Goal: Task Accomplishment & Management: Manage account settings

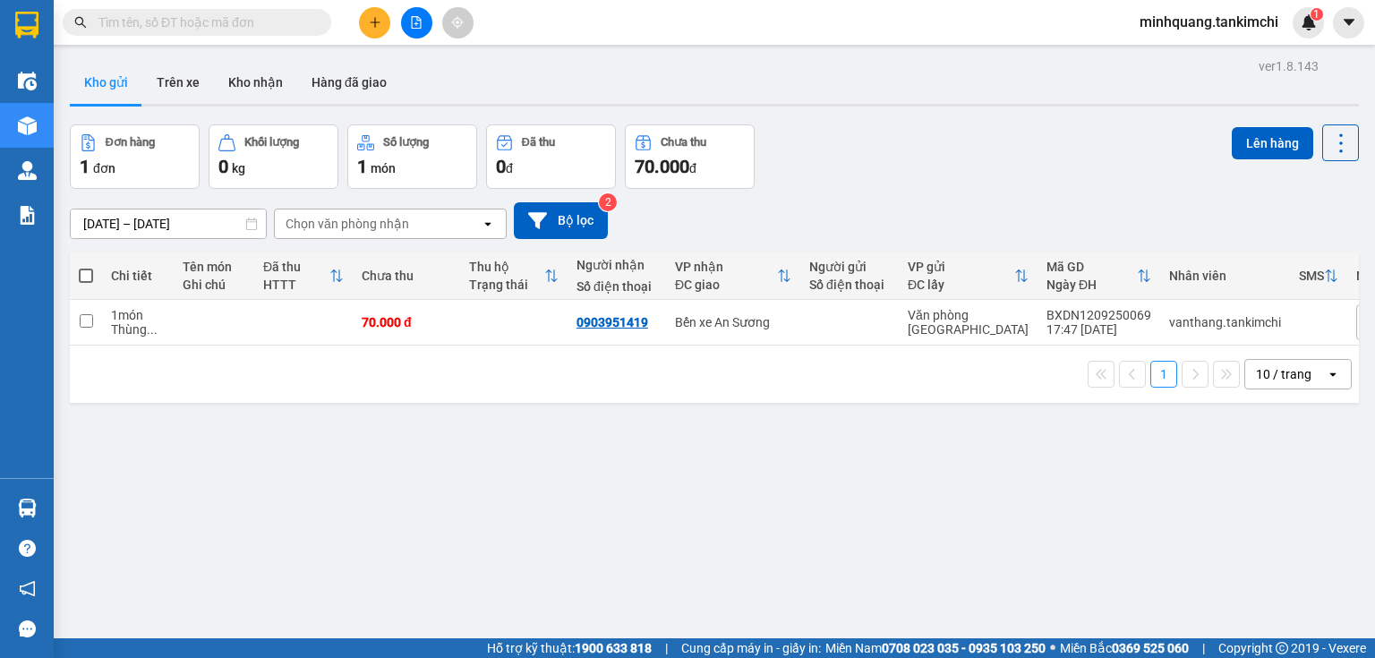
click at [232, 21] on input "text" at bounding box center [203, 23] width 211 height 20
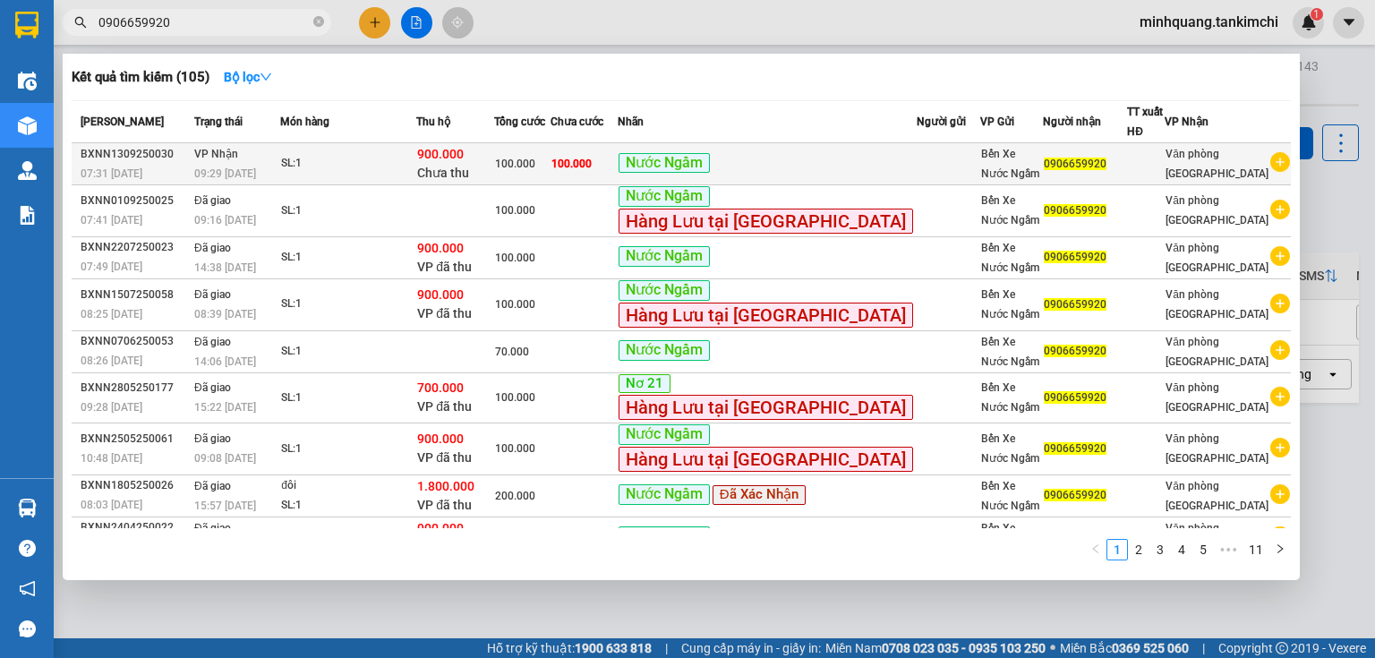
type input "0906659920"
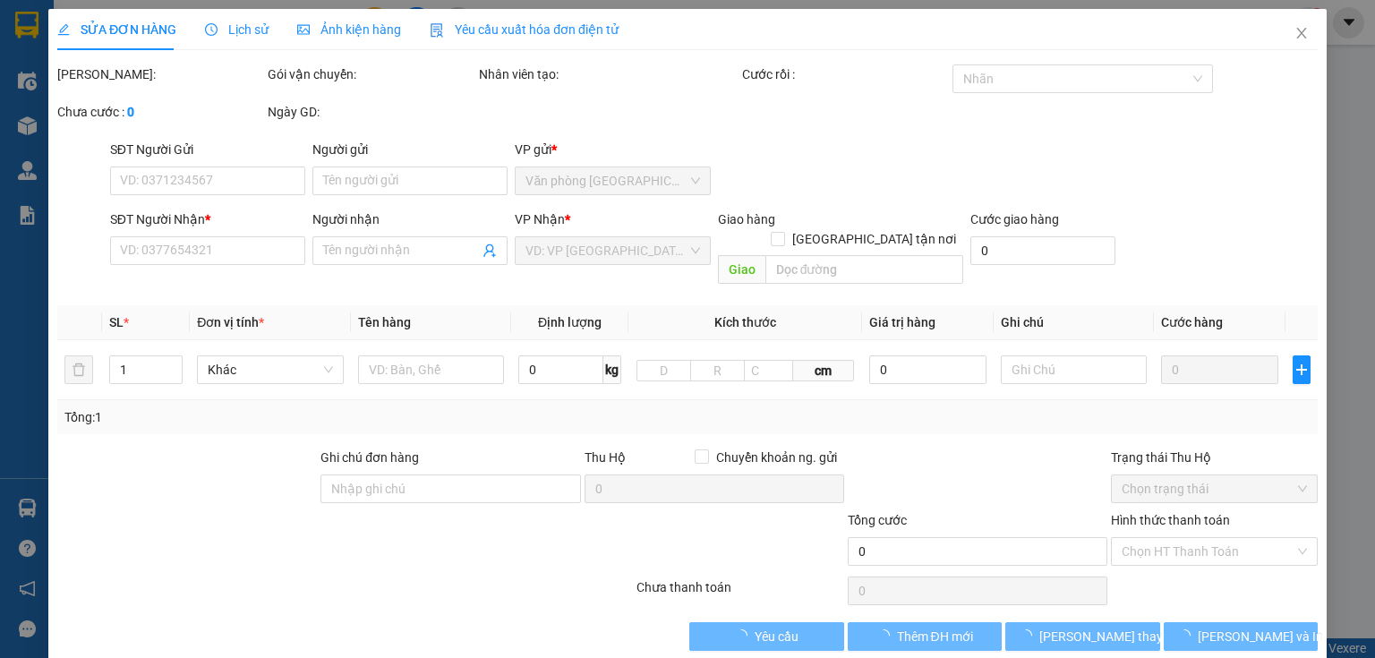
type input "0906659920"
type input "900.000"
type input "100.000"
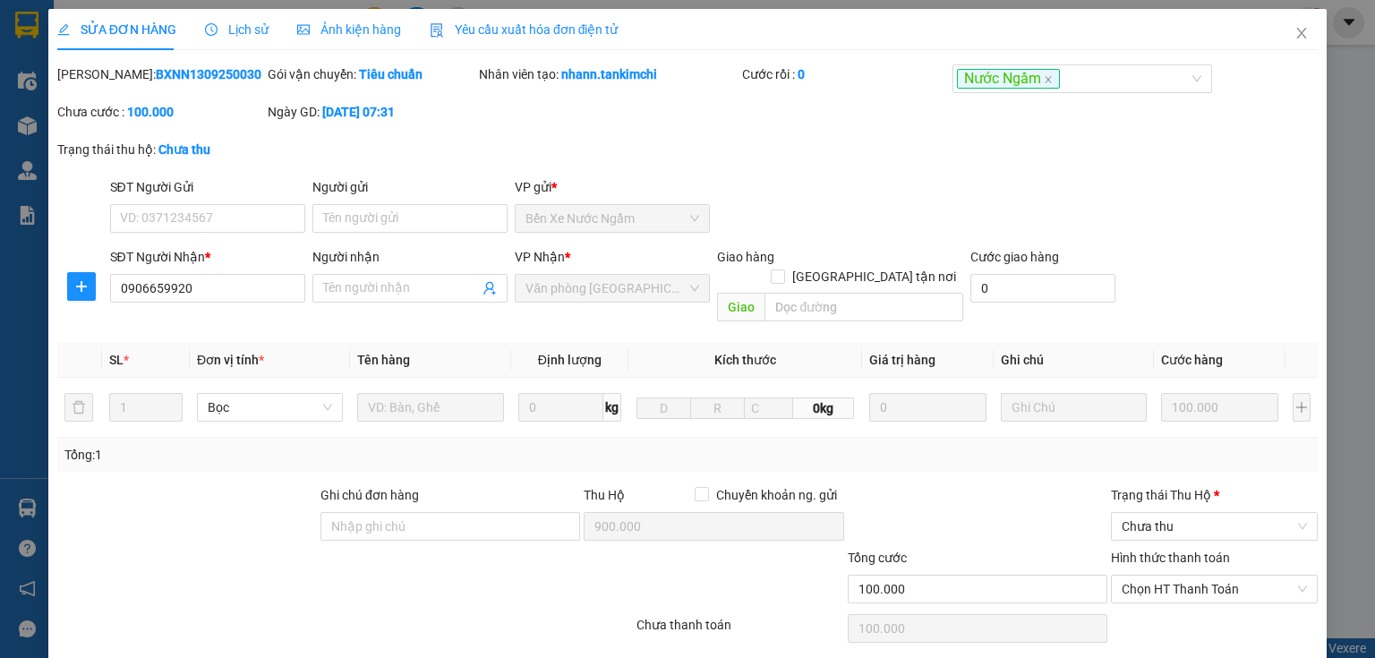
click at [263, 37] on div "SỬA ĐƠN HÀNG Lịch sử Ảnh kiện hàng Yêu cầu xuất hóa đơn điện tử" at bounding box center [337, 29] width 561 height 41
click at [241, 24] on span "Lịch sử" at bounding box center [237, 29] width 64 height 14
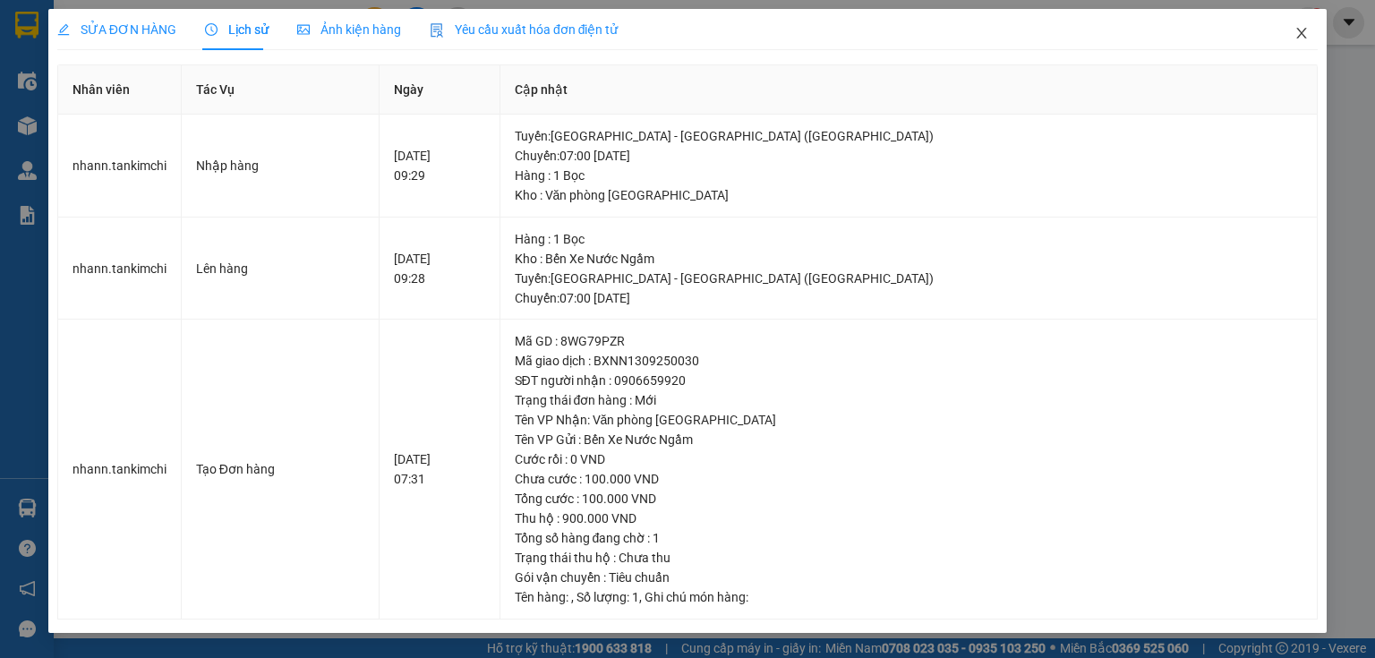
click at [1300, 33] on icon "close" at bounding box center [1302, 33] width 10 height 11
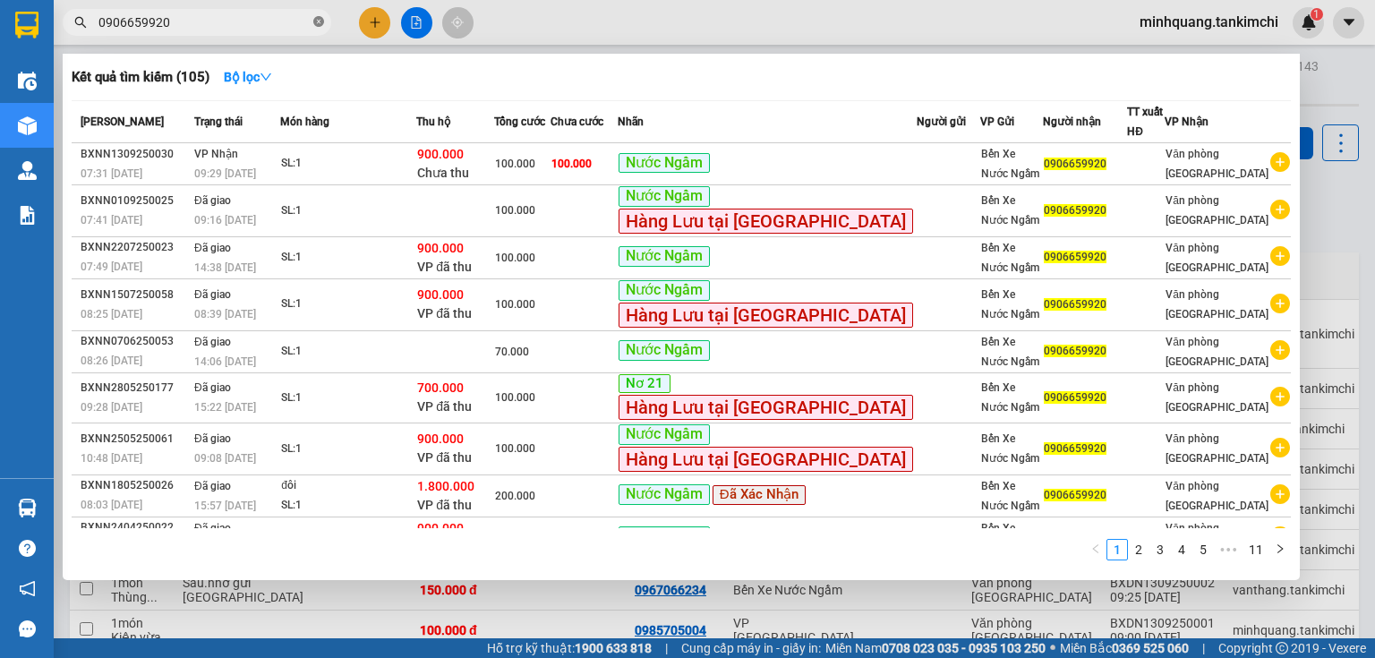
click at [314, 21] on icon "close-circle" at bounding box center [318, 21] width 11 height 11
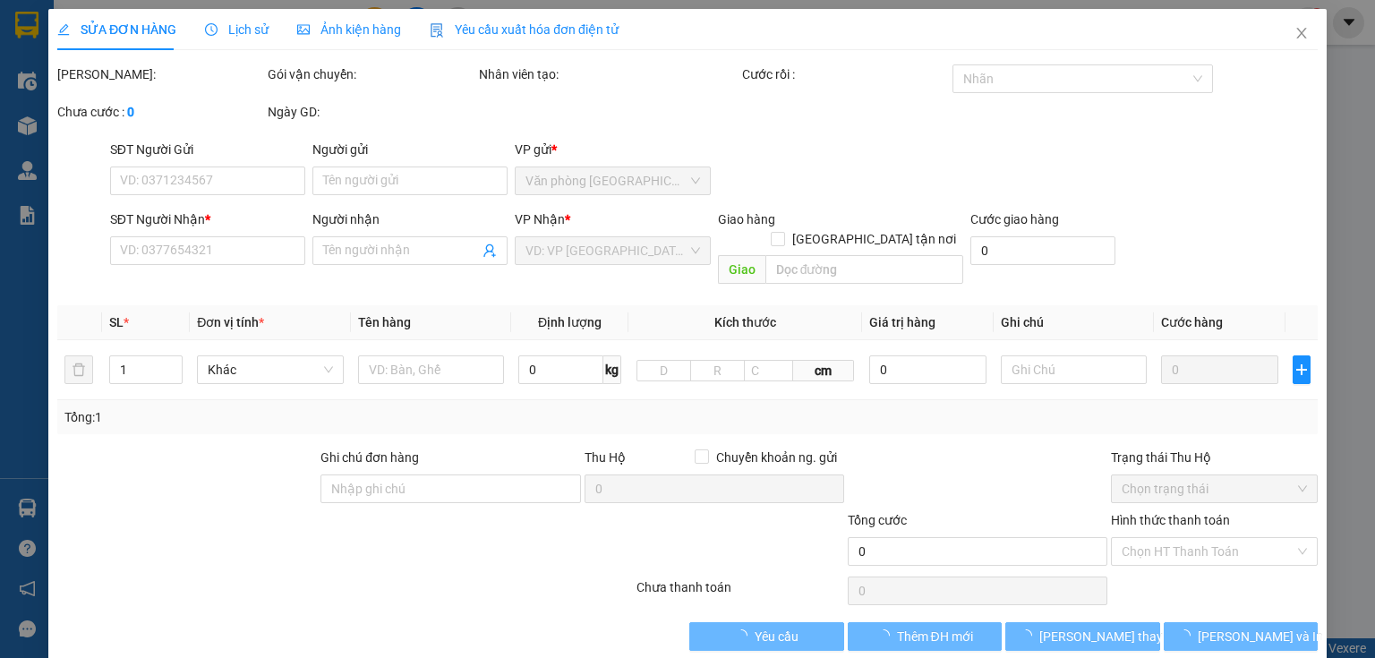
click at [241, 25] on span "Lịch sử" at bounding box center [237, 29] width 64 height 14
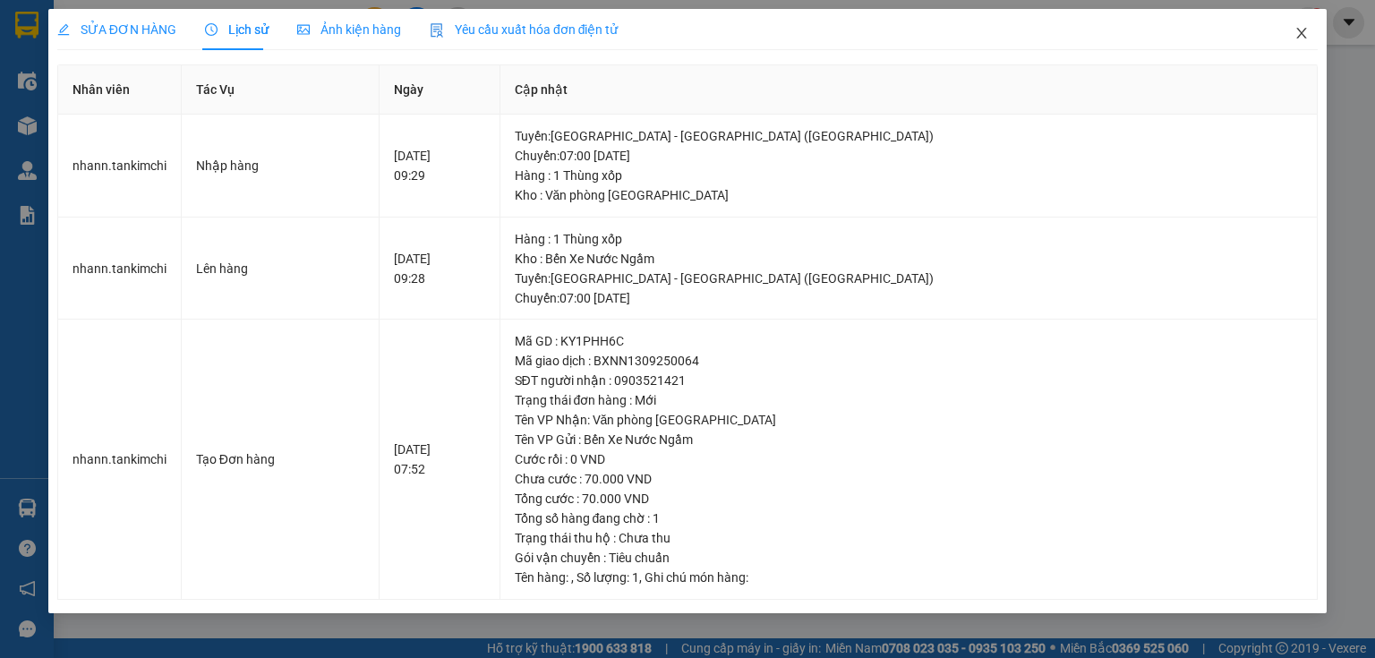
click at [1302, 39] on icon "close" at bounding box center [1302, 33] width 14 height 14
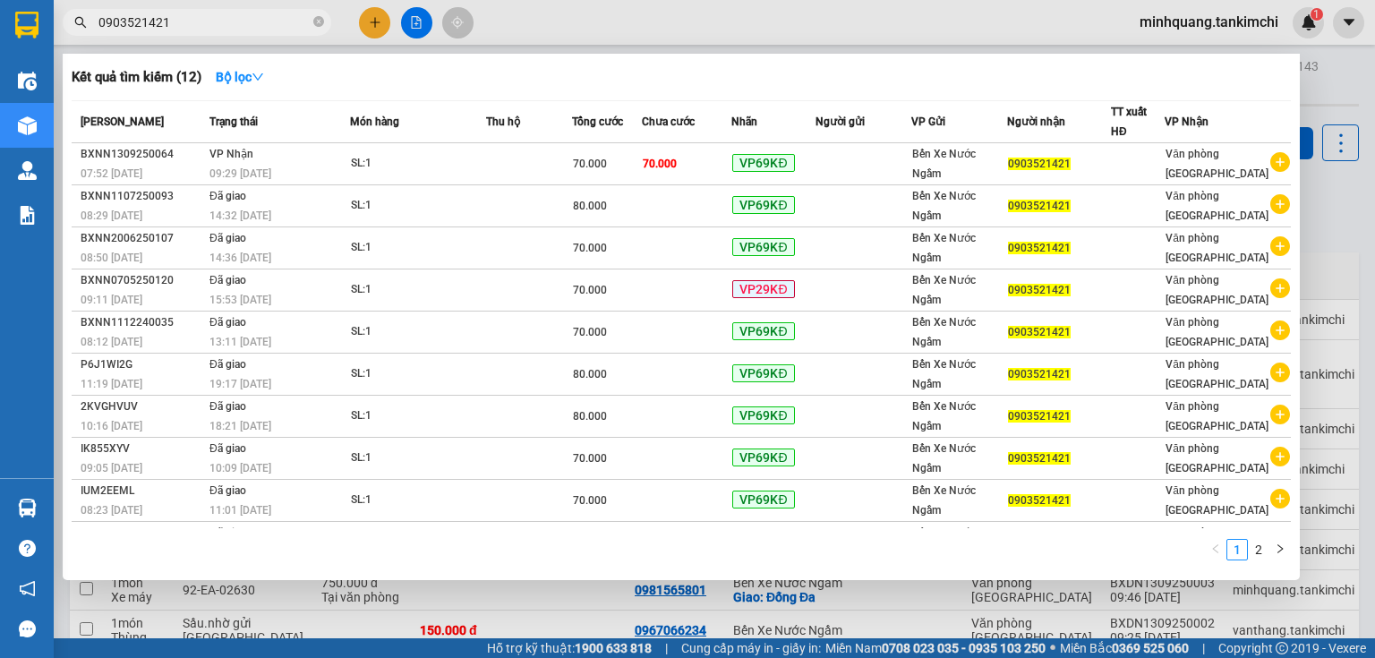
click at [191, 27] on input "0903521421" at bounding box center [203, 23] width 211 height 20
type input "0"
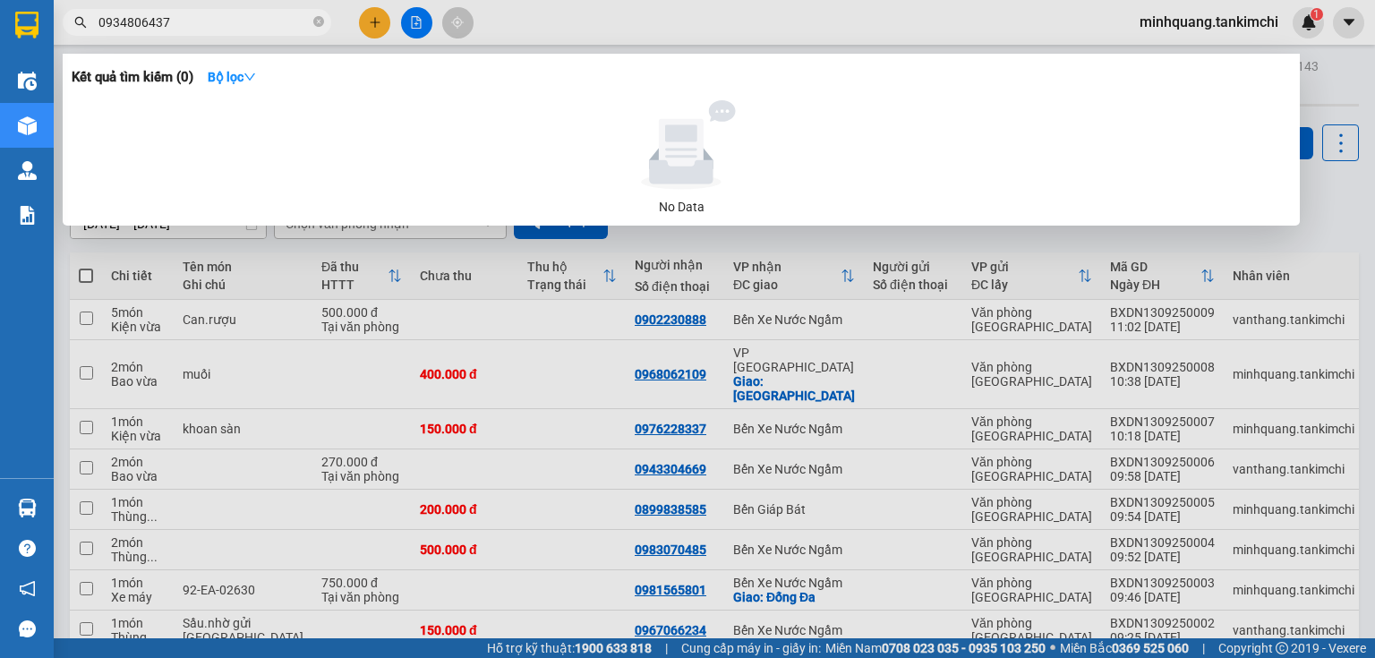
type input "0934806437"
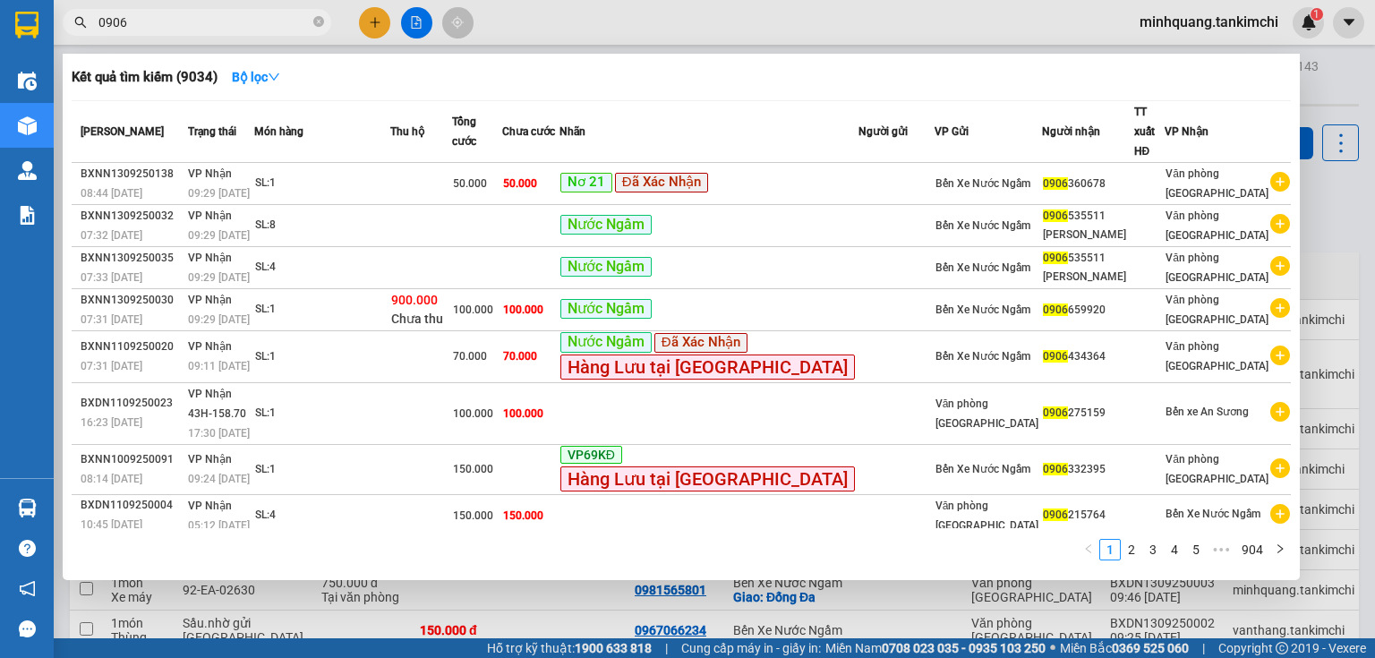
type input "0906"
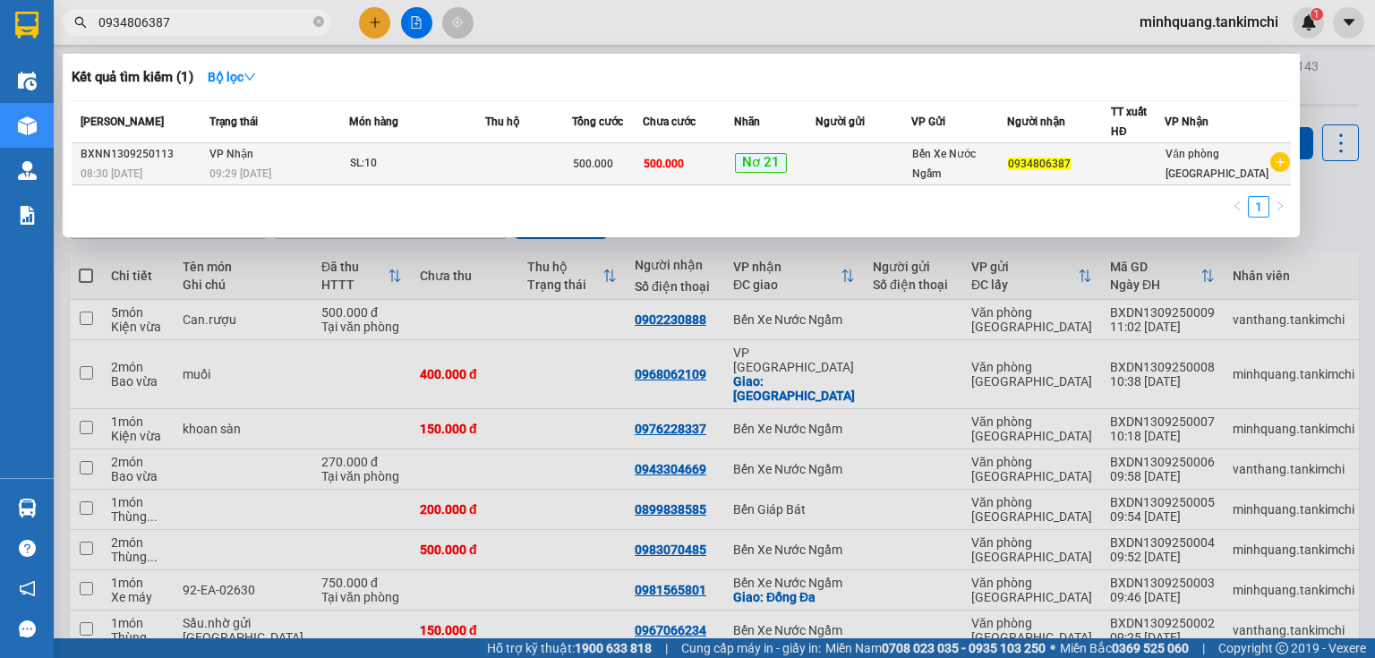
type input "0934806387"
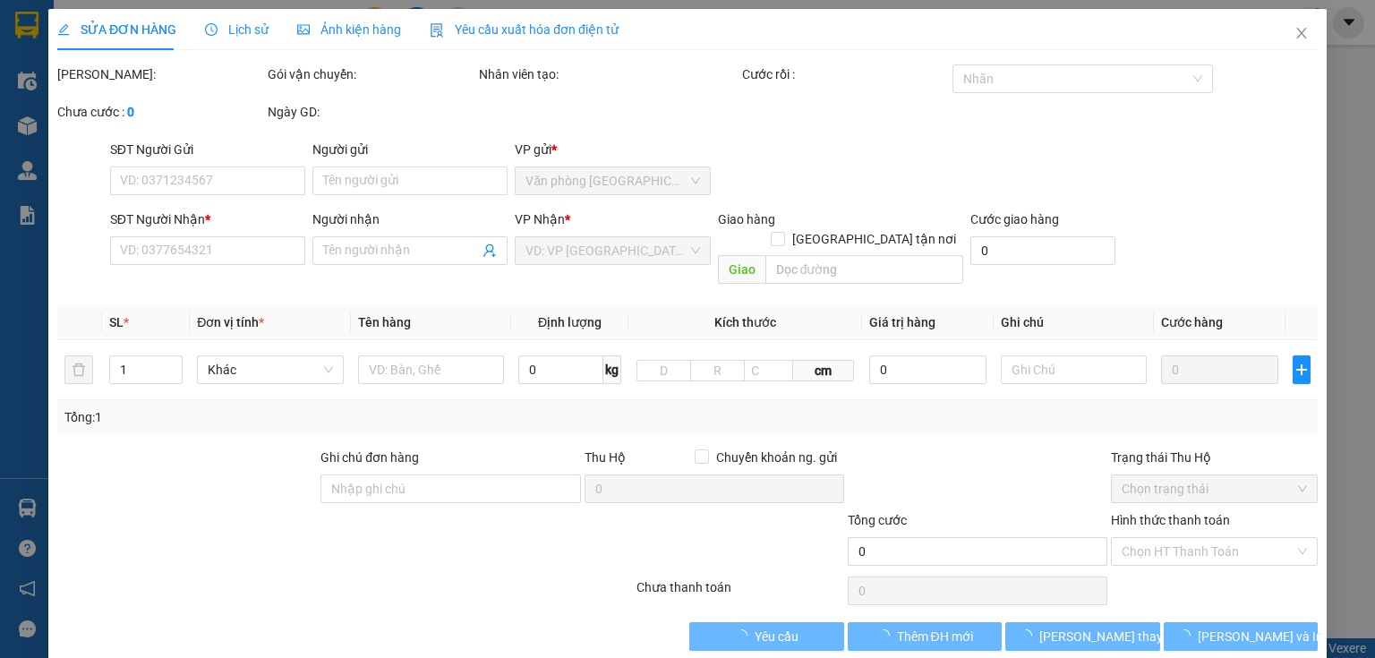
type input "0934806387"
type input "500.000"
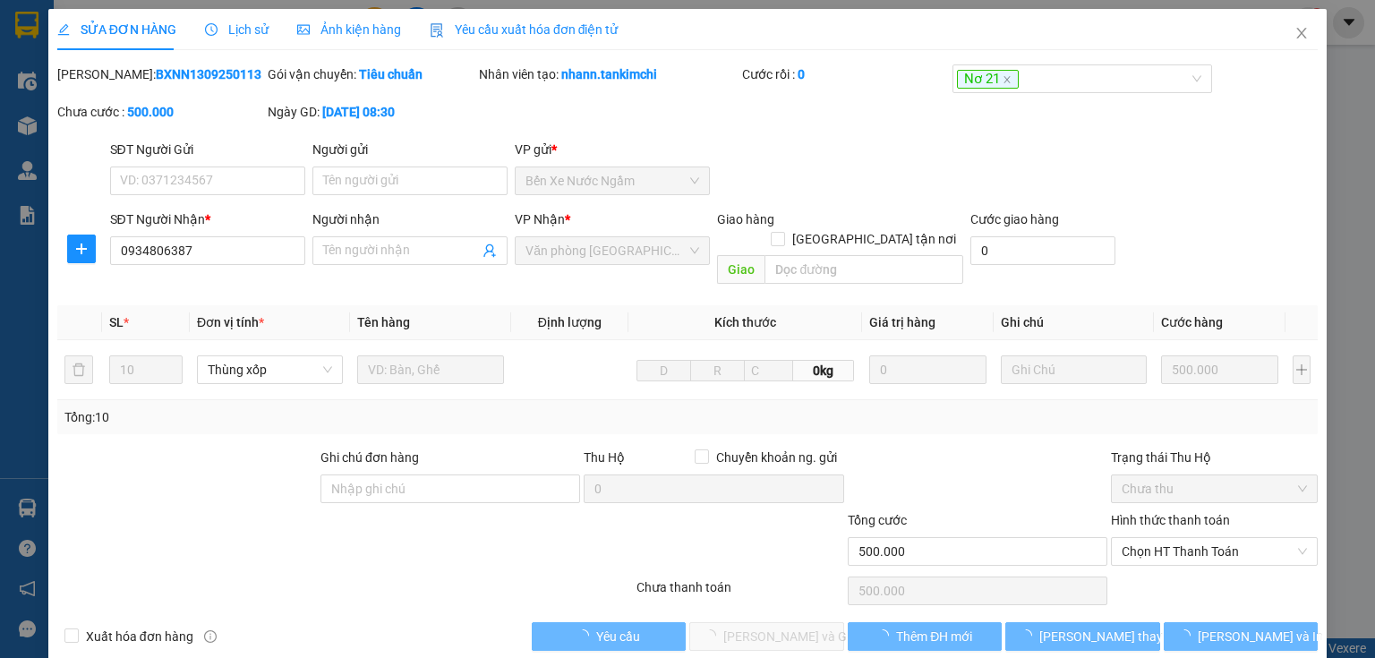
click at [250, 42] on div "Lịch sử" at bounding box center [237, 29] width 64 height 41
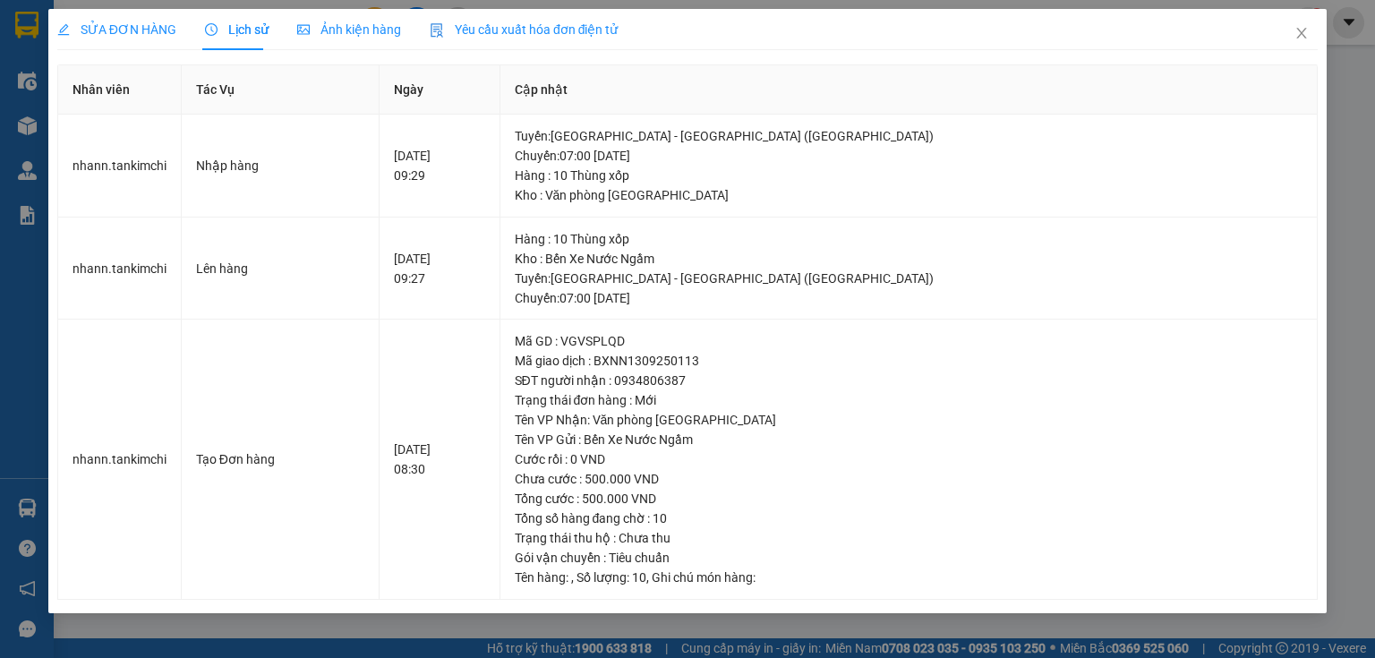
click at [1349, 269] on div "SỬA ĐƠN HÀNG Lịch sử Ảnh kiện hàng Yêu cầu xuất hóa đơn điện tử Total Paid Fee …" at bounding box center [687, 329] width 1375 height 658
click at [1312, 31] on span "Close" at bounding box center [1302, 34] width 50 height 50
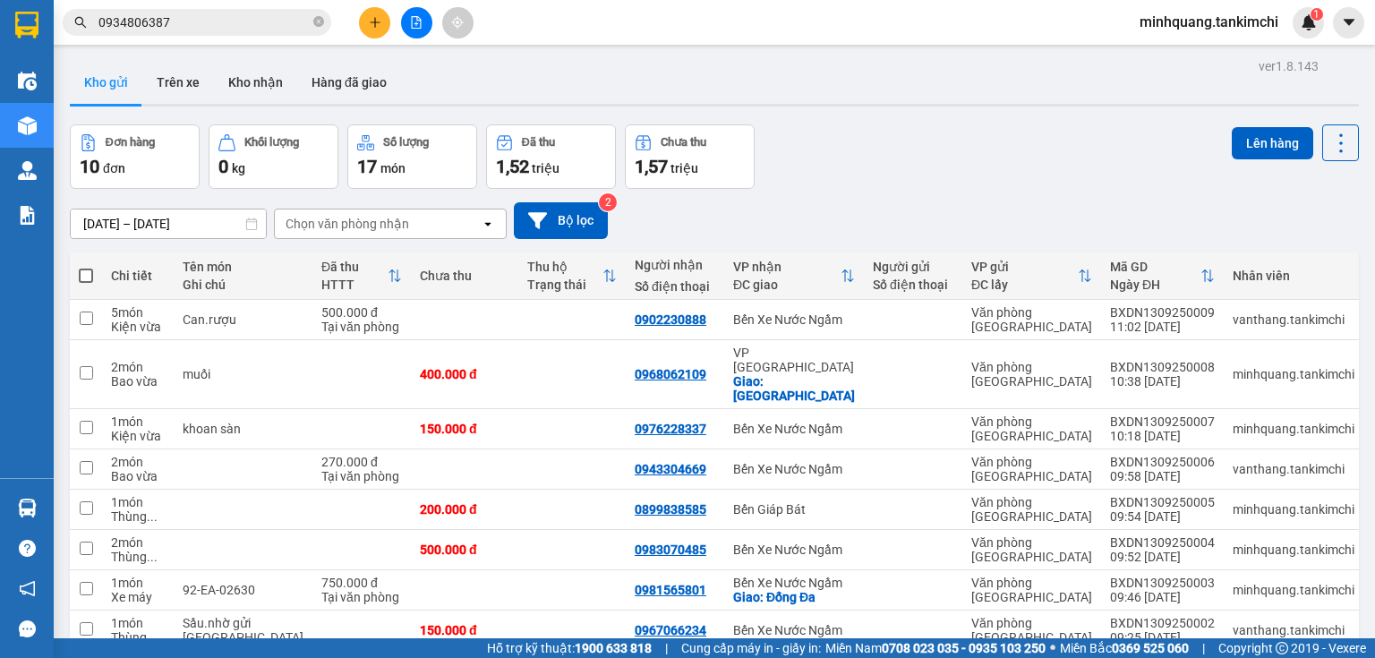
click at [194, 28] on input "0934806387" at bounding box center [203, 23] width 211 height 20
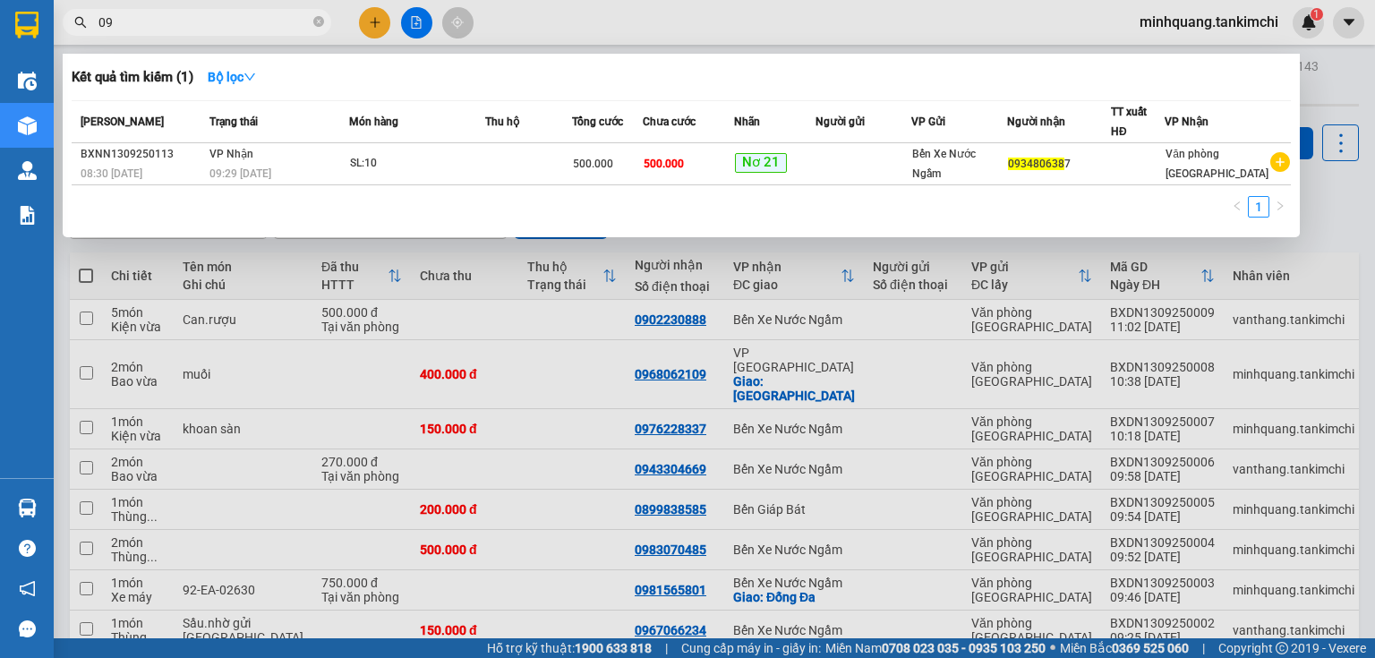
type input "0"
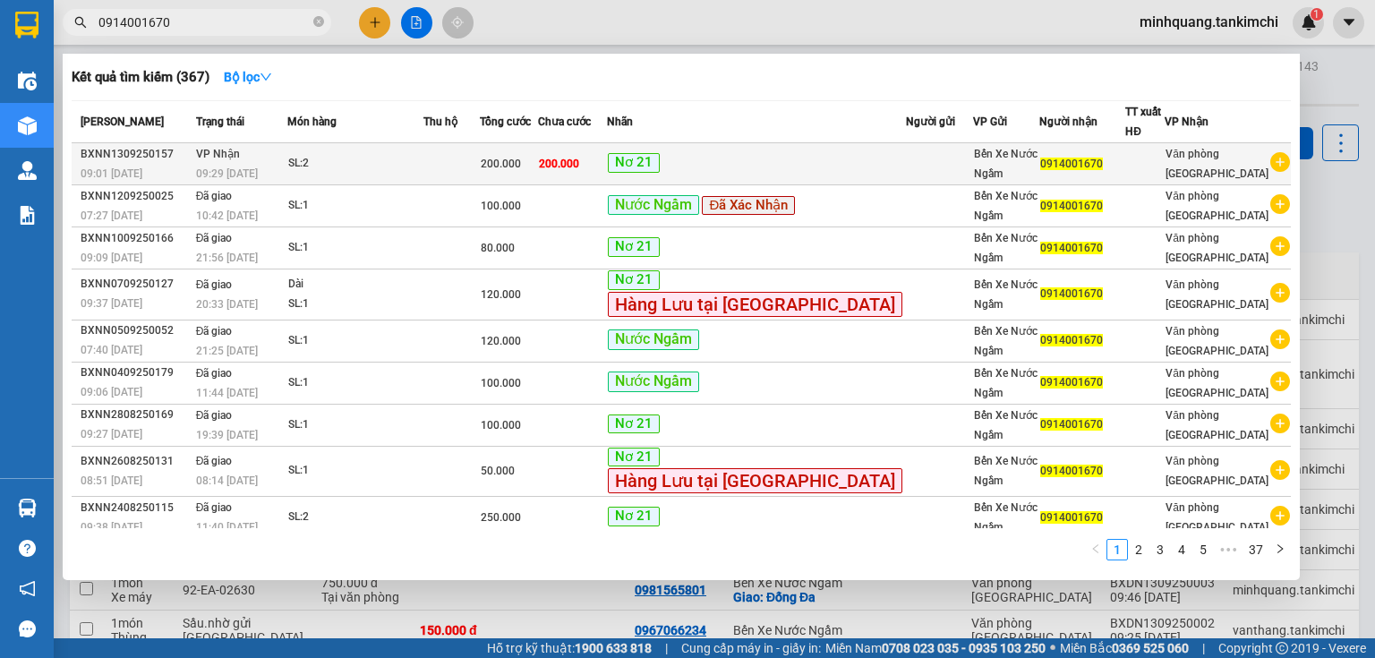
type input "0914001670"
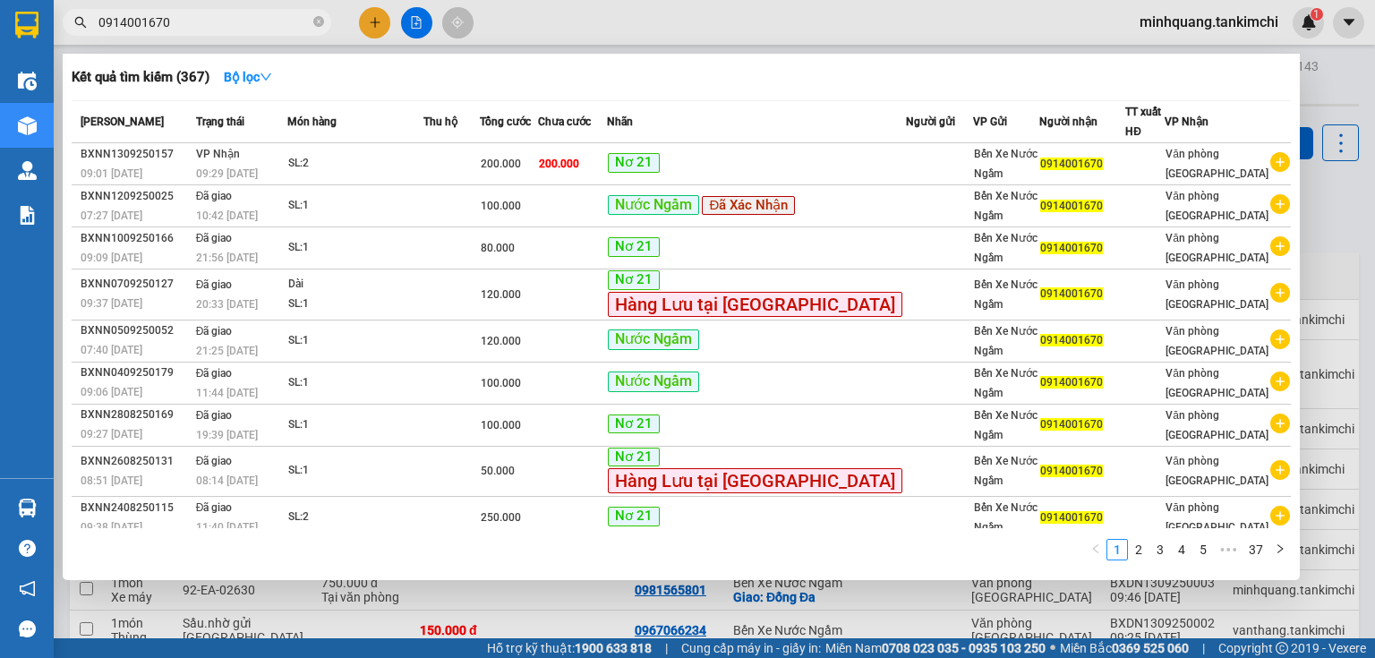
click at [229, 156] on span "VP Nhận" at bounding box center [218, 154] width 44 height 13
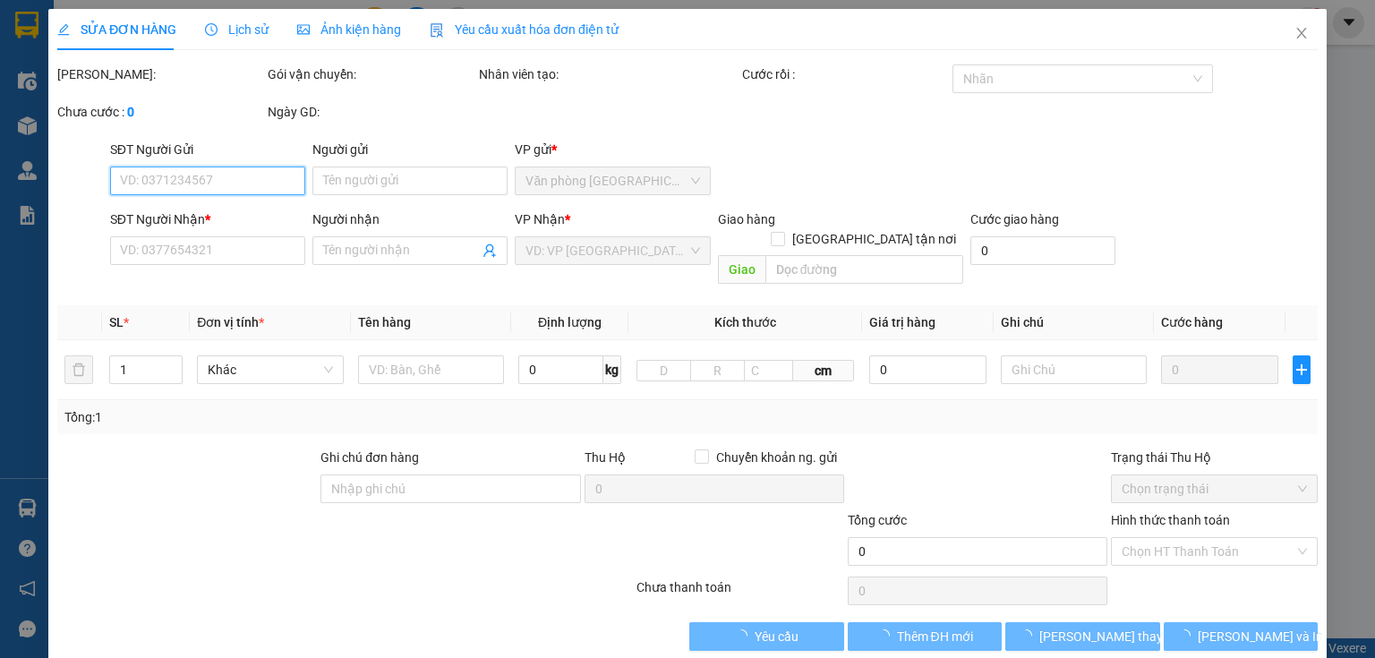
type input "0914001670"
type input "200.000"
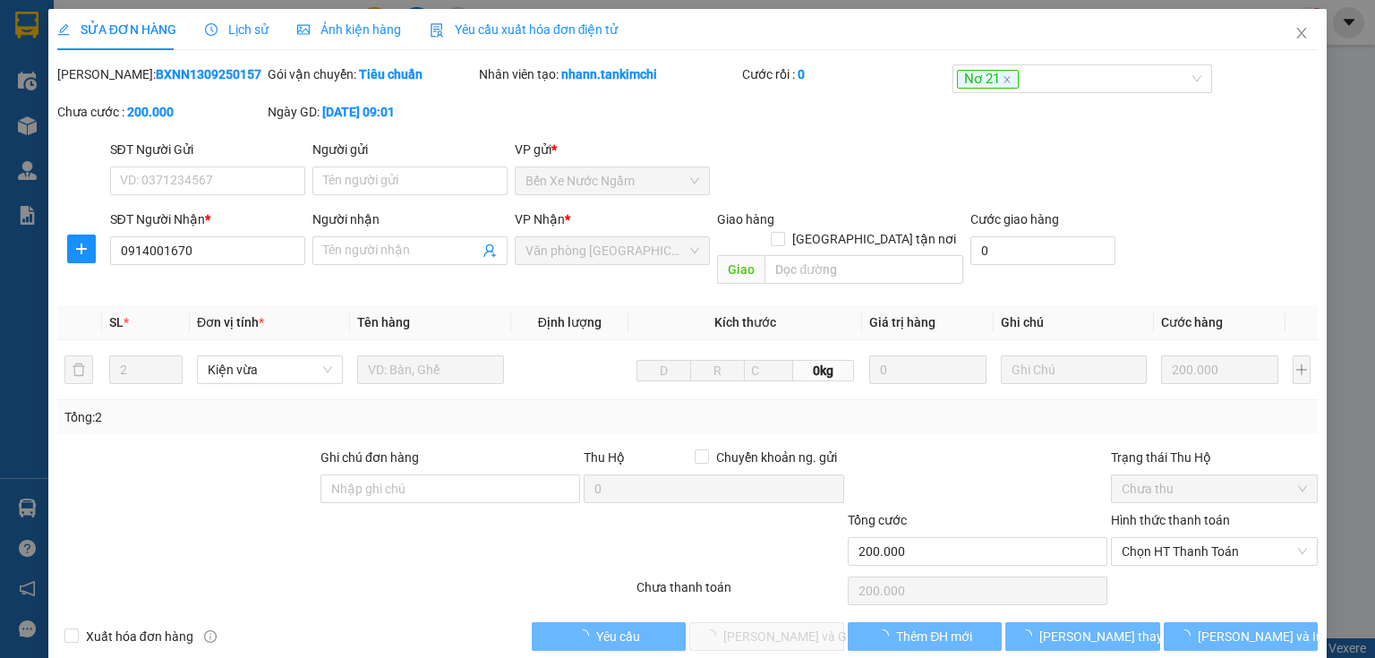
click at [257, 30] on span "Lịch sử" at bounding box center [237, 29] width 64 height 14
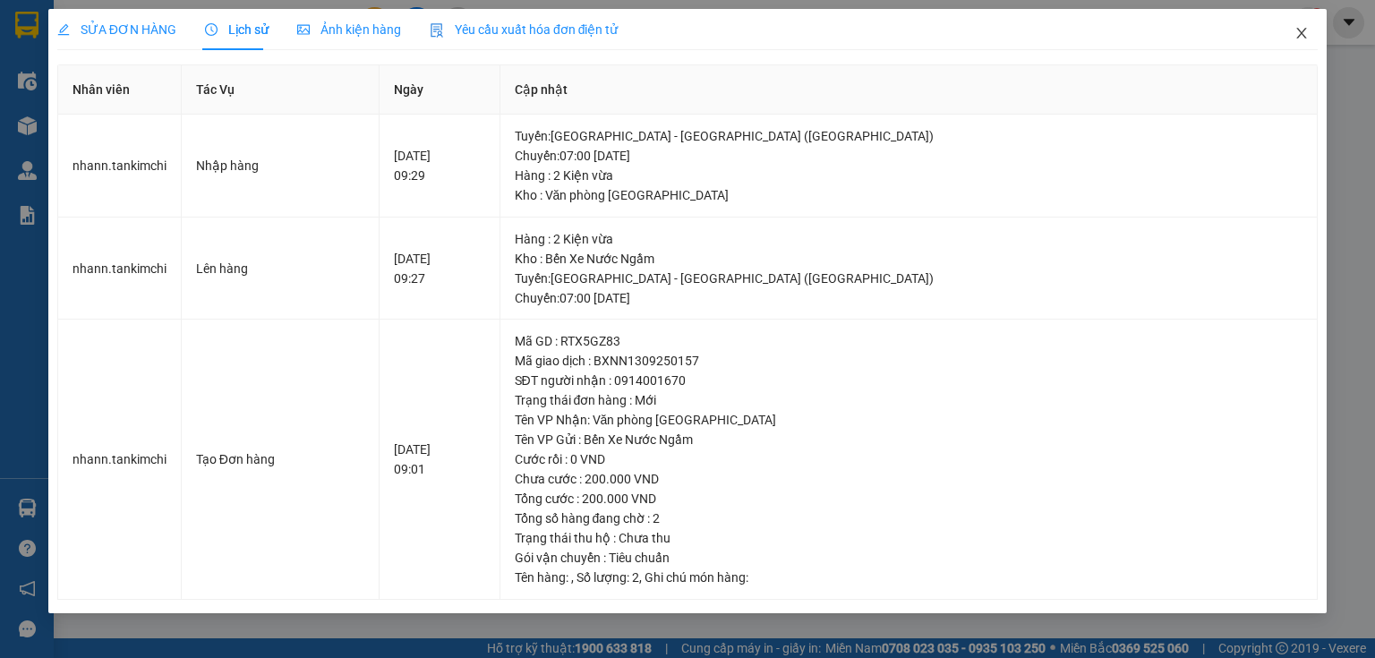
click at [1302, 30] on icon "close" at bounding box center [1302, 33] width 14 height 14
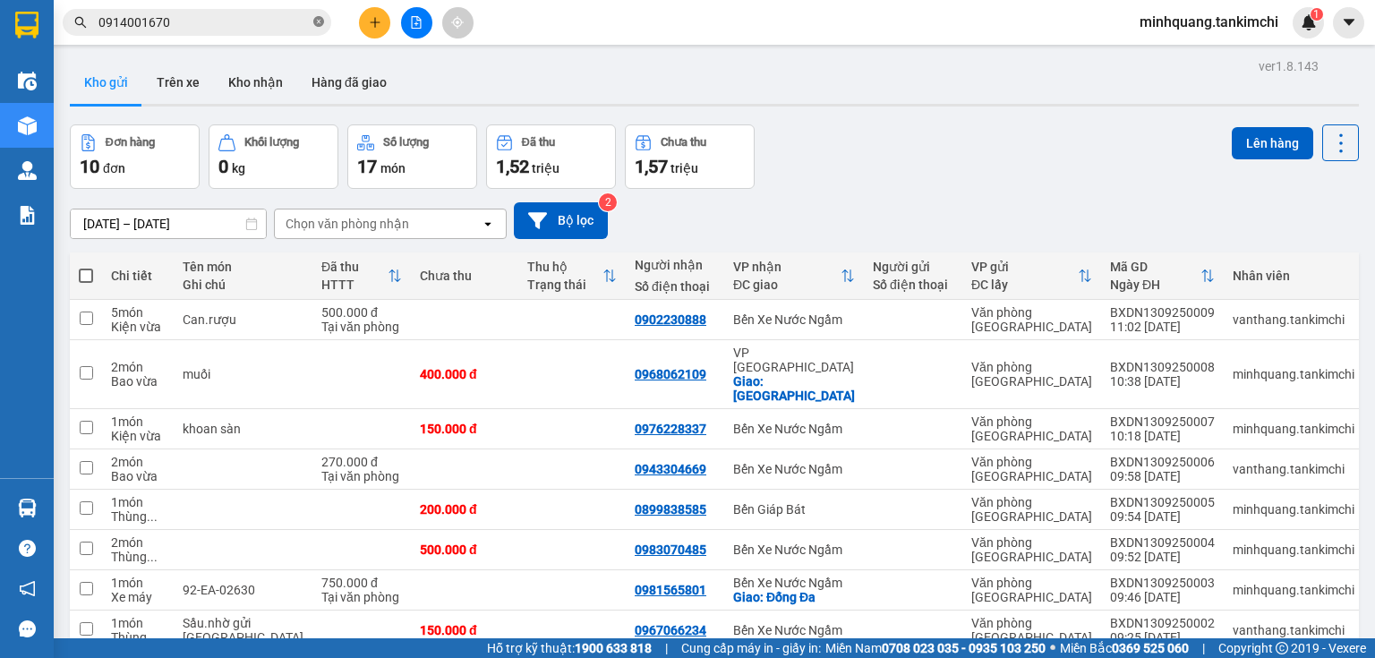
click at [319, 23] on icon "close-circle" at bounding box center [318, 21] width 11 height 11
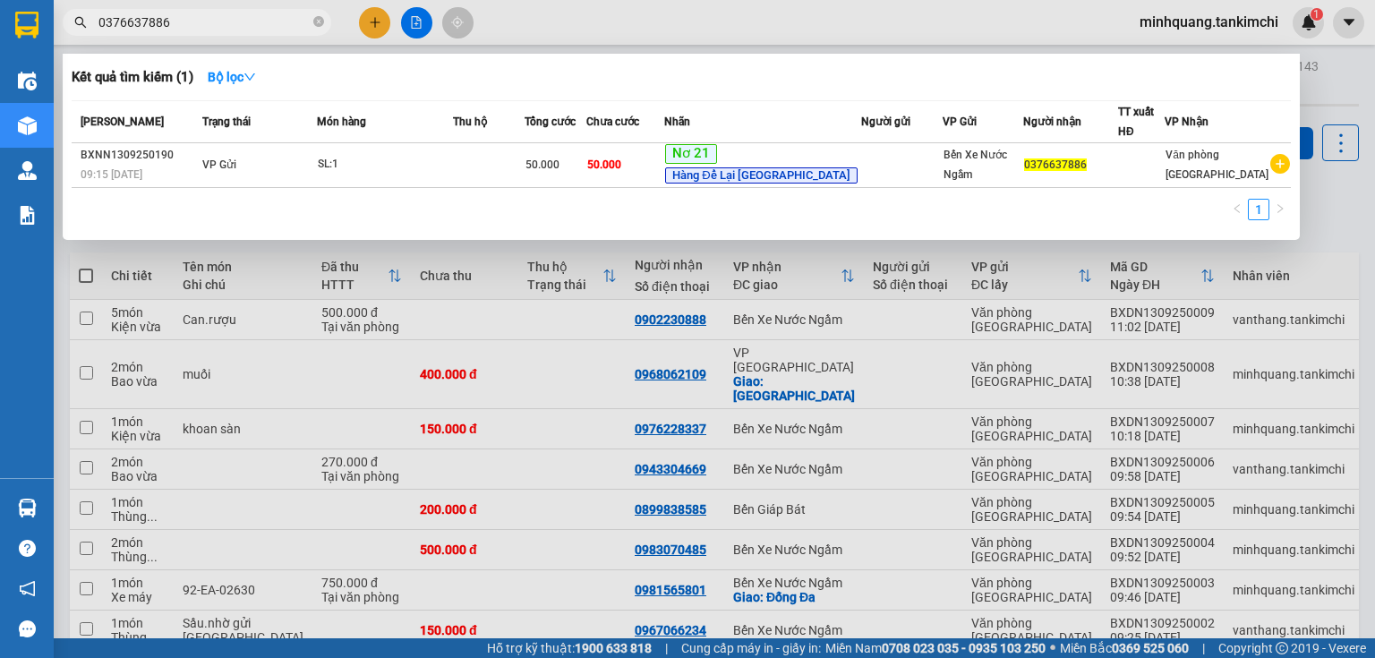
type input "0376637886"
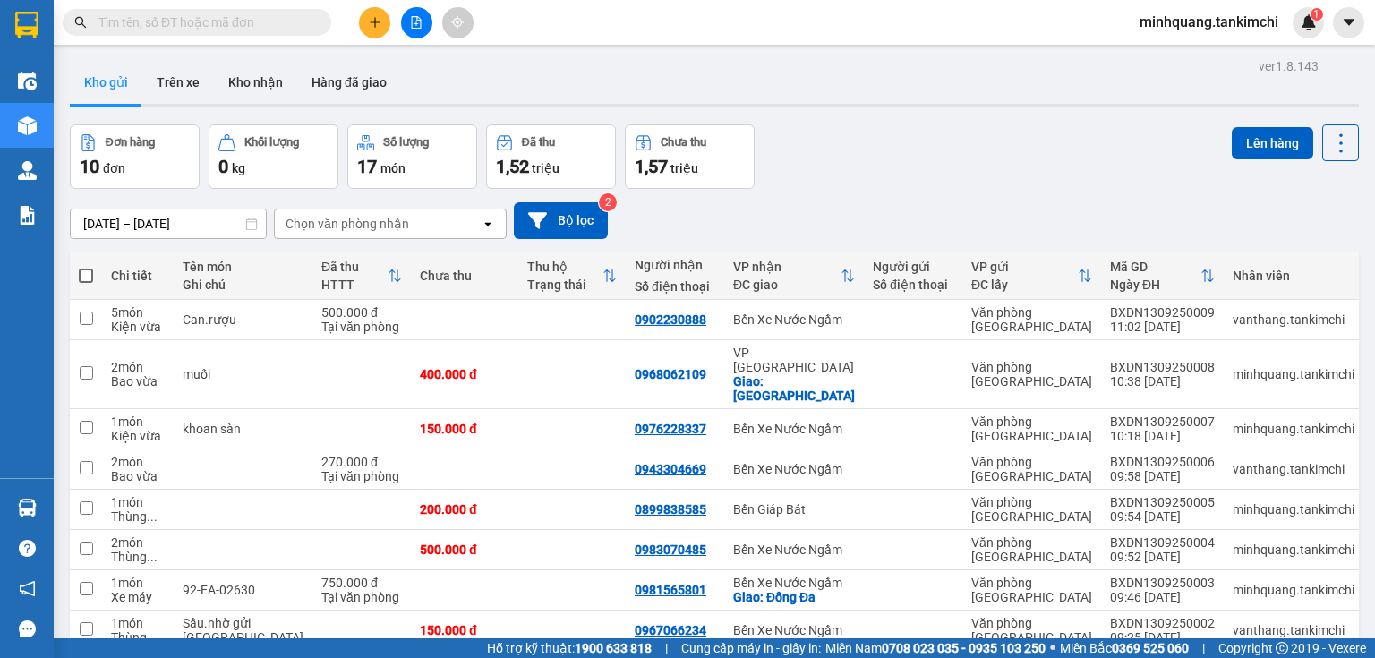
click at [244, 21] on input "text" at bounding box center [203, 23] width 211 height 20
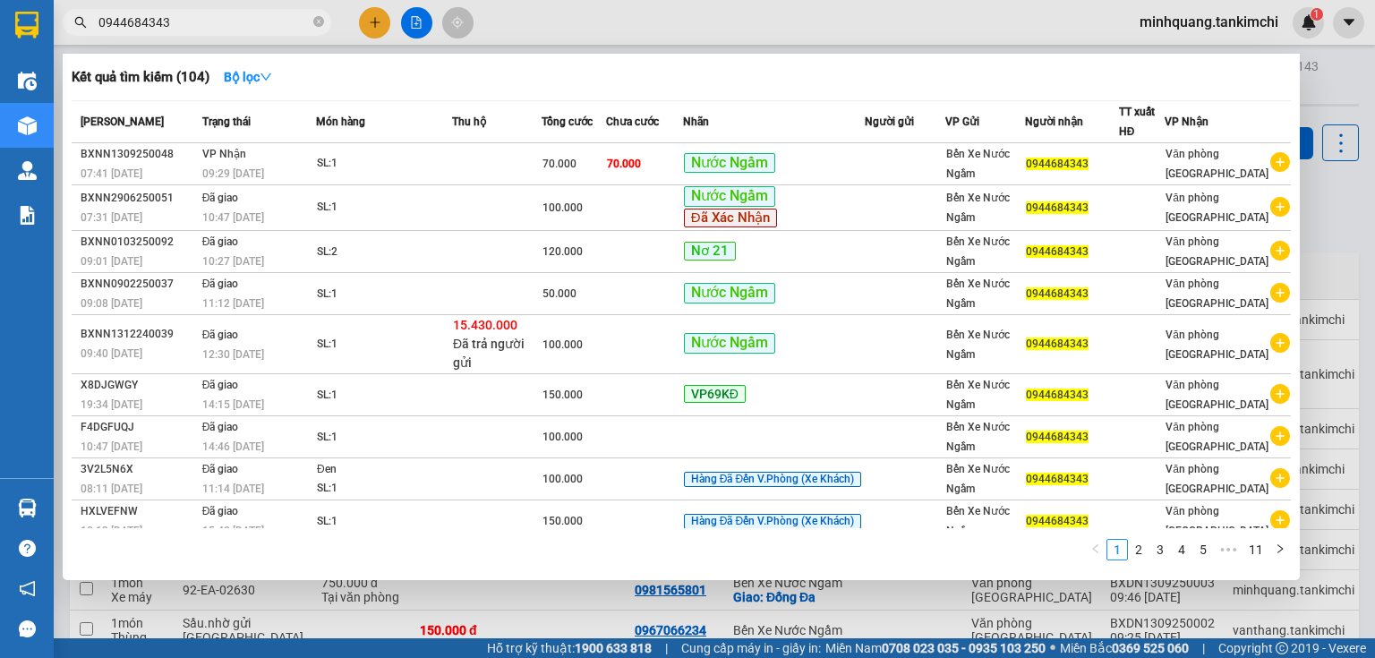
click at [209, 153] on span "VP Nhận" at bounding box center [224, 154] width 44 height 13
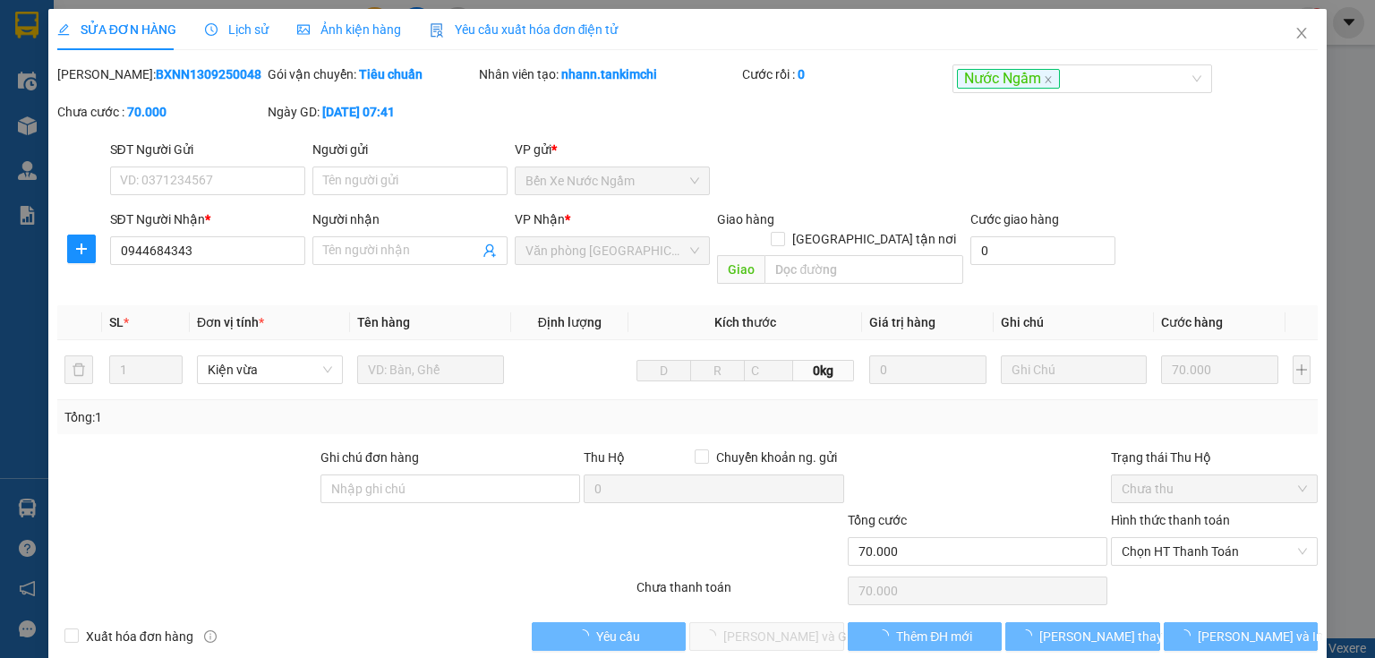
click at [220, 18] on div "Lịch sử" at bounding box center [237, 29] width 64 height 41
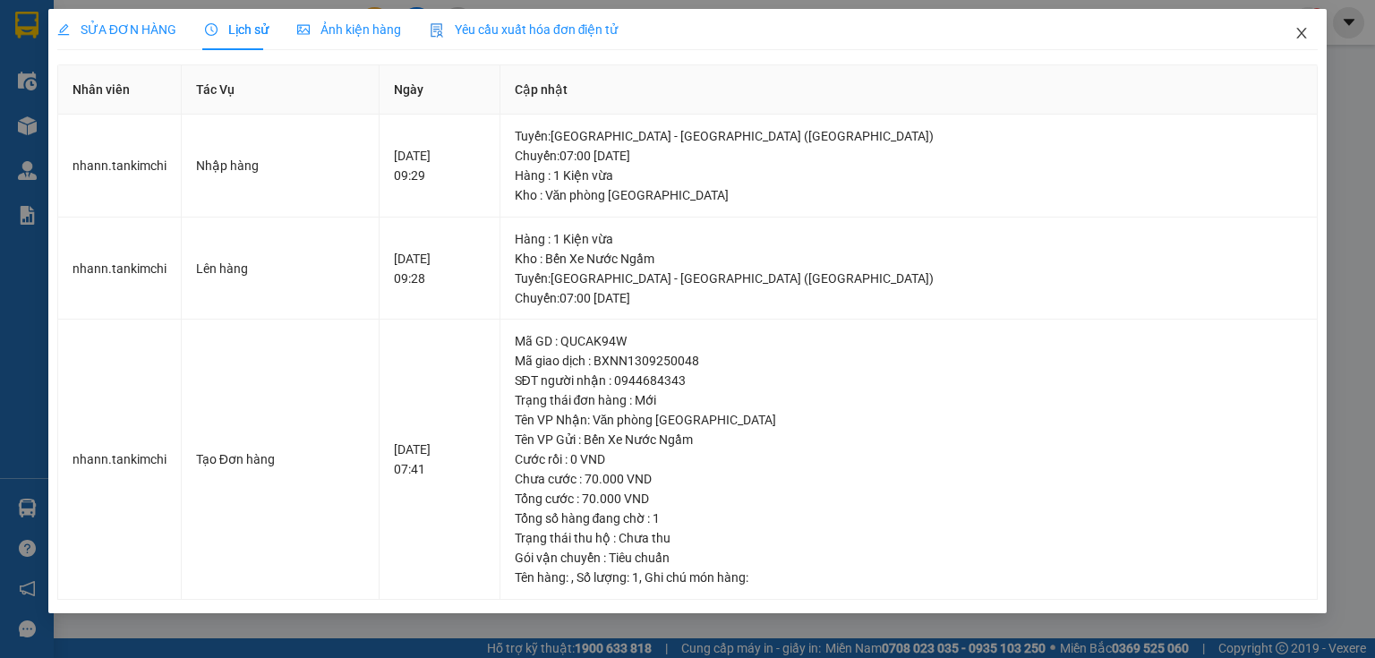
click at [1302, 38] on icon "close" at bounding box center [1302, 33] width 14 height 14
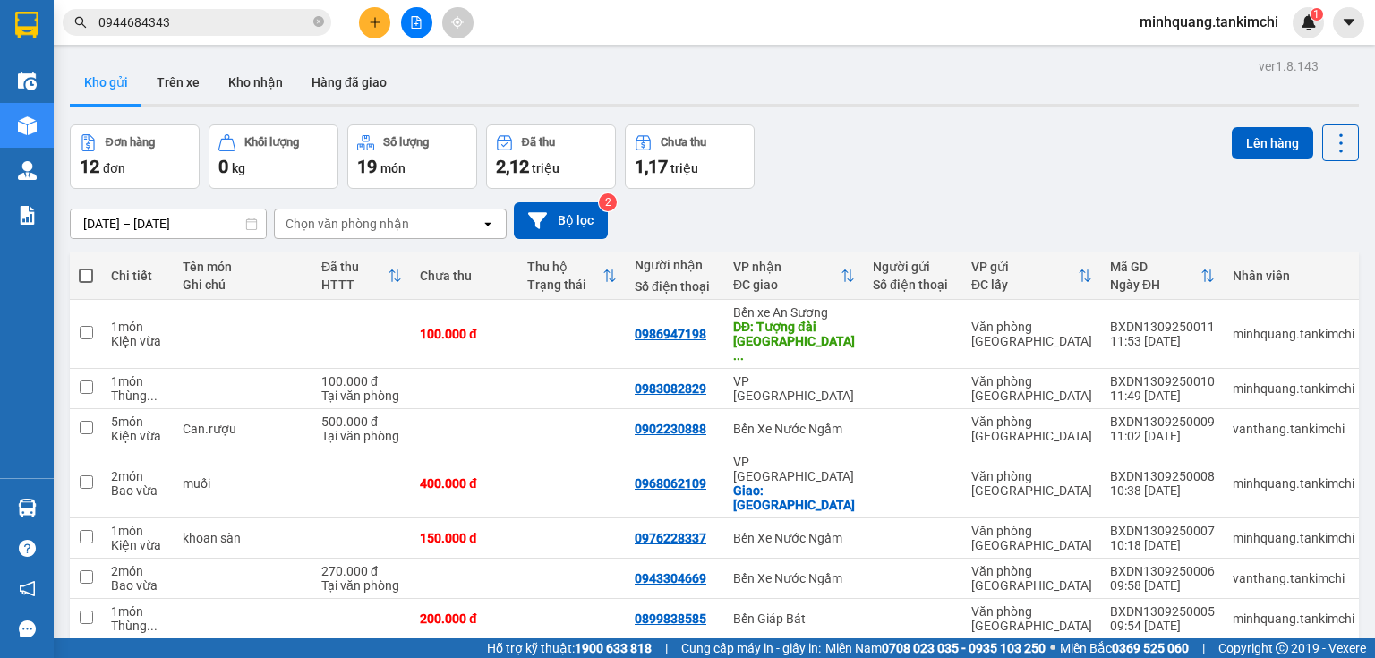
click at [212, 29] on input "0944684343" at bounding box center [203, 23] width 211 height 20
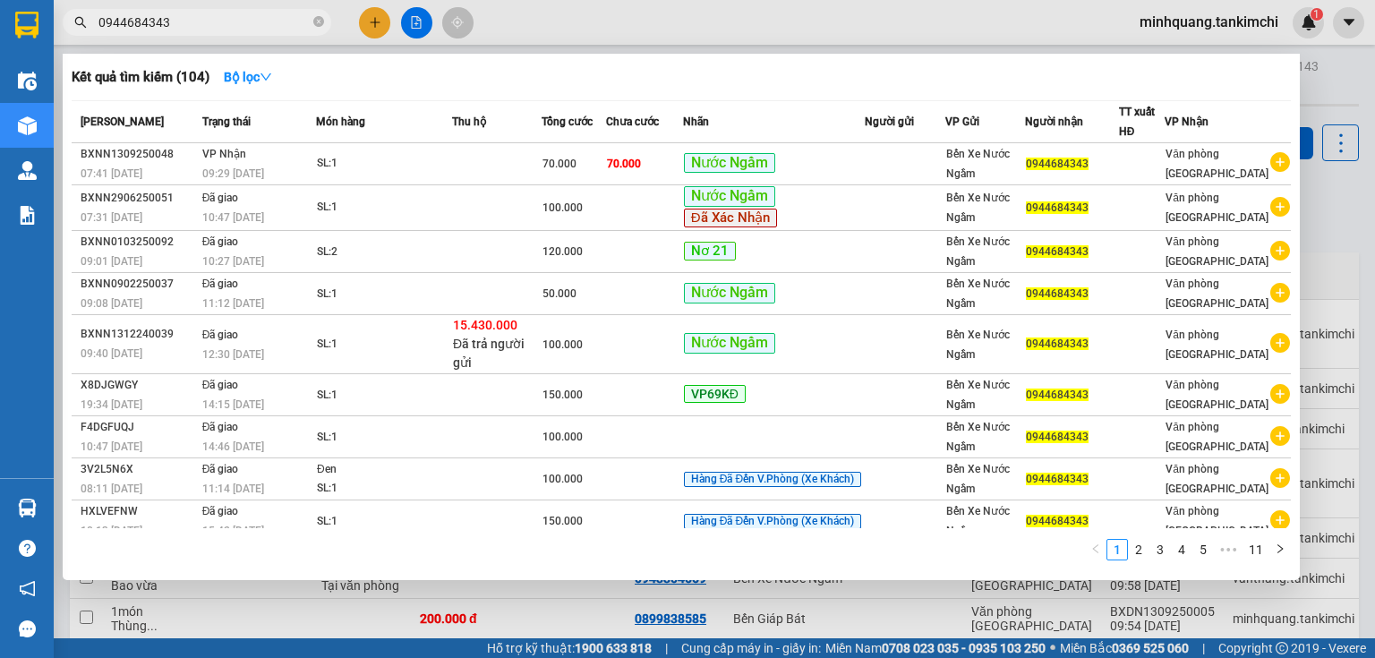
type input "094468434"
click at [321, 24] on icon "close-circle" at bounding box center [318, 21] width 11 height 11
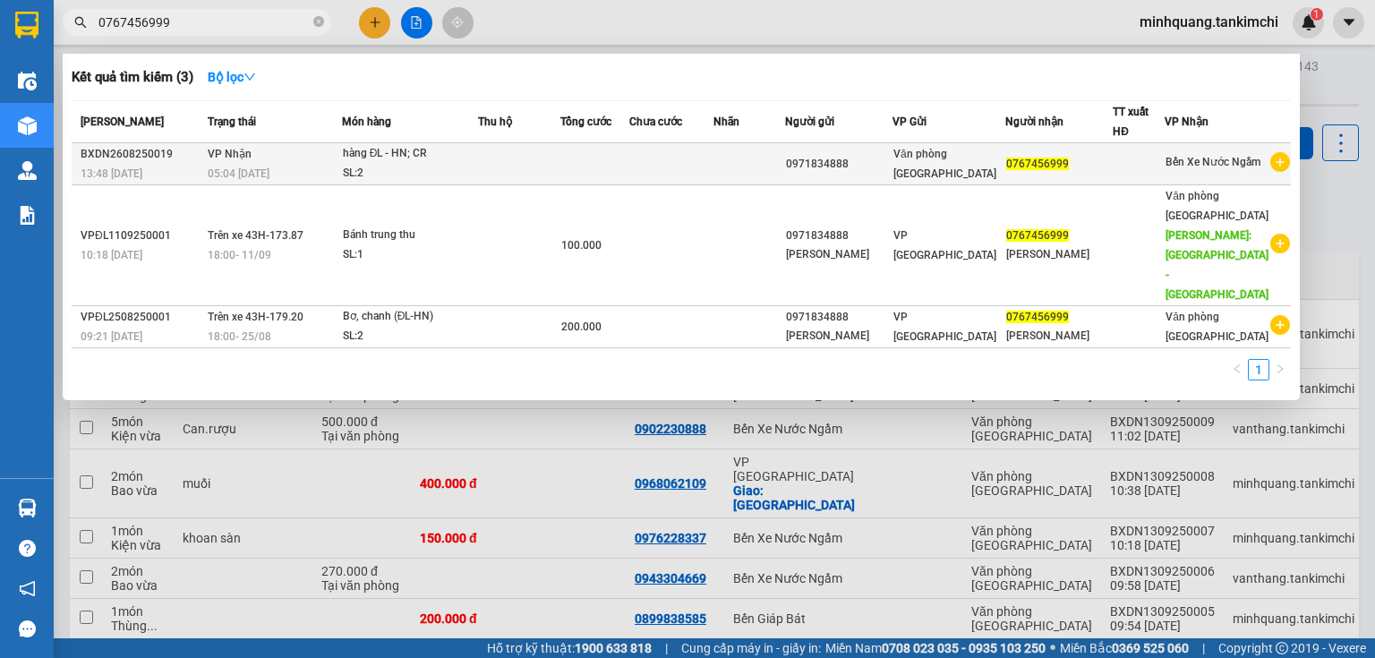
type input "0767456999"
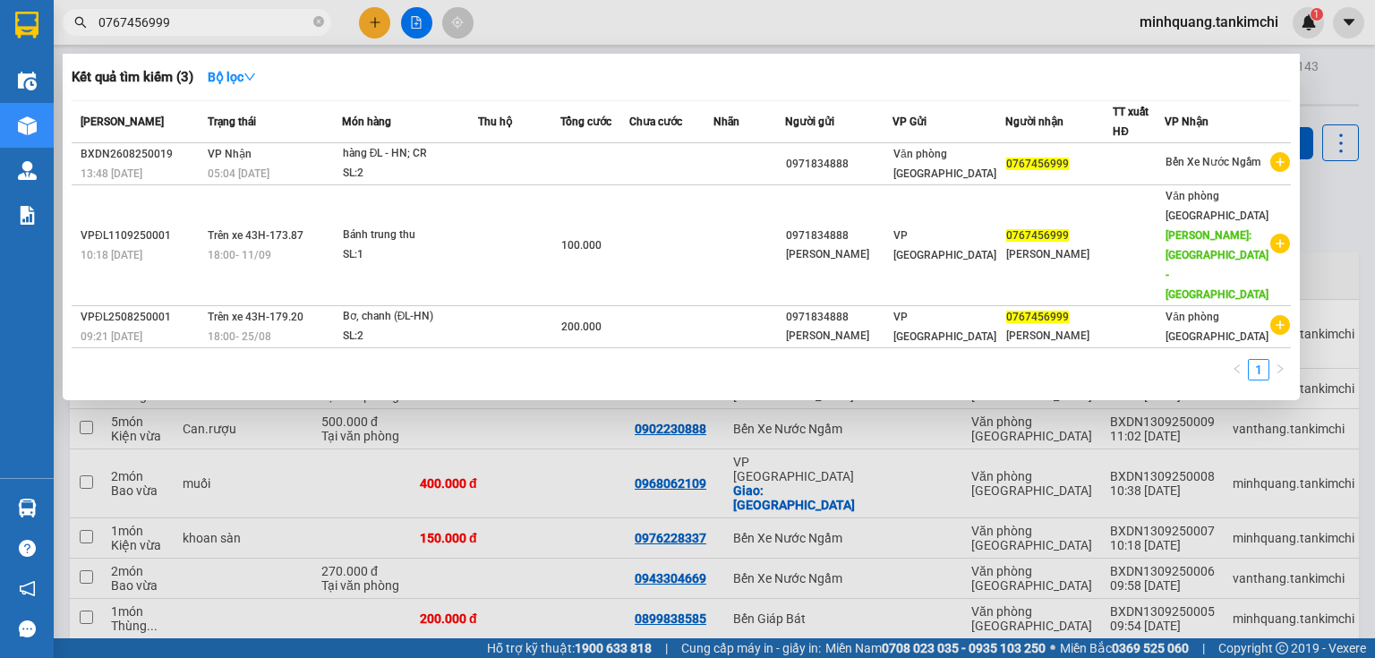
click at [326, 169] on div "05:04 [DATE]" at bounding box center [274, 174] width 133 height 20
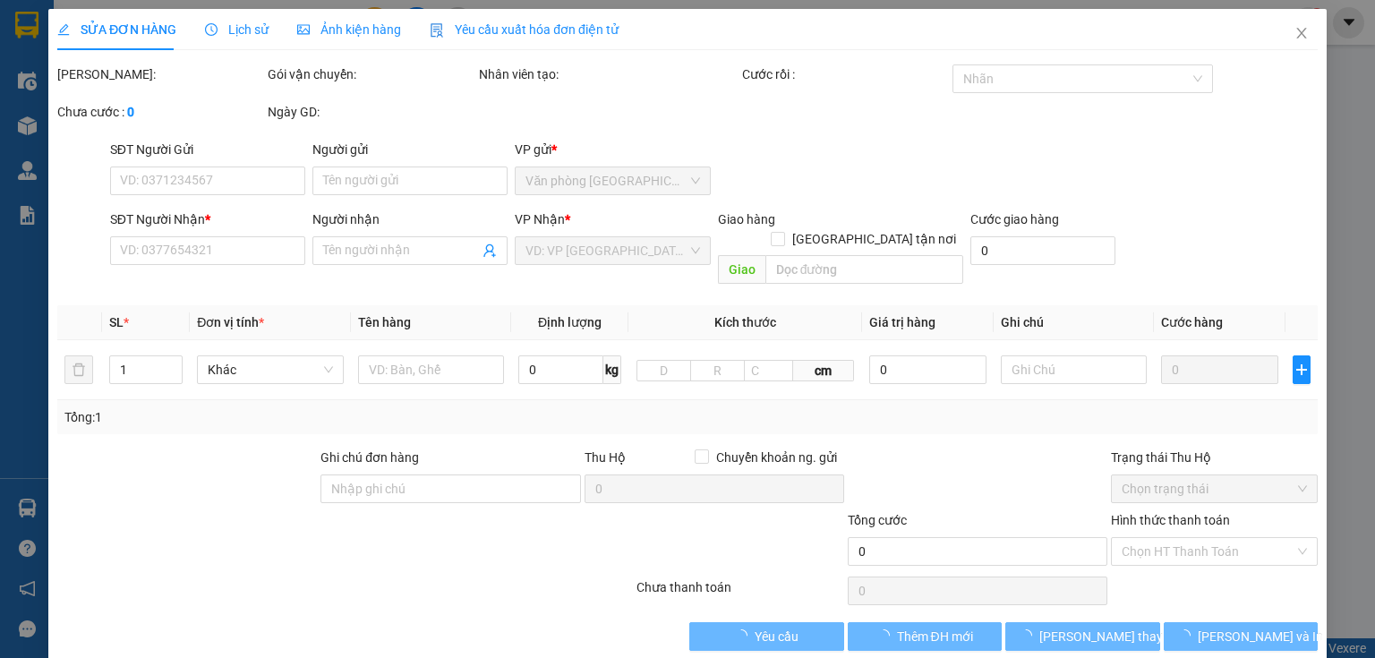
type input "0971834888"
type input "0767456999"
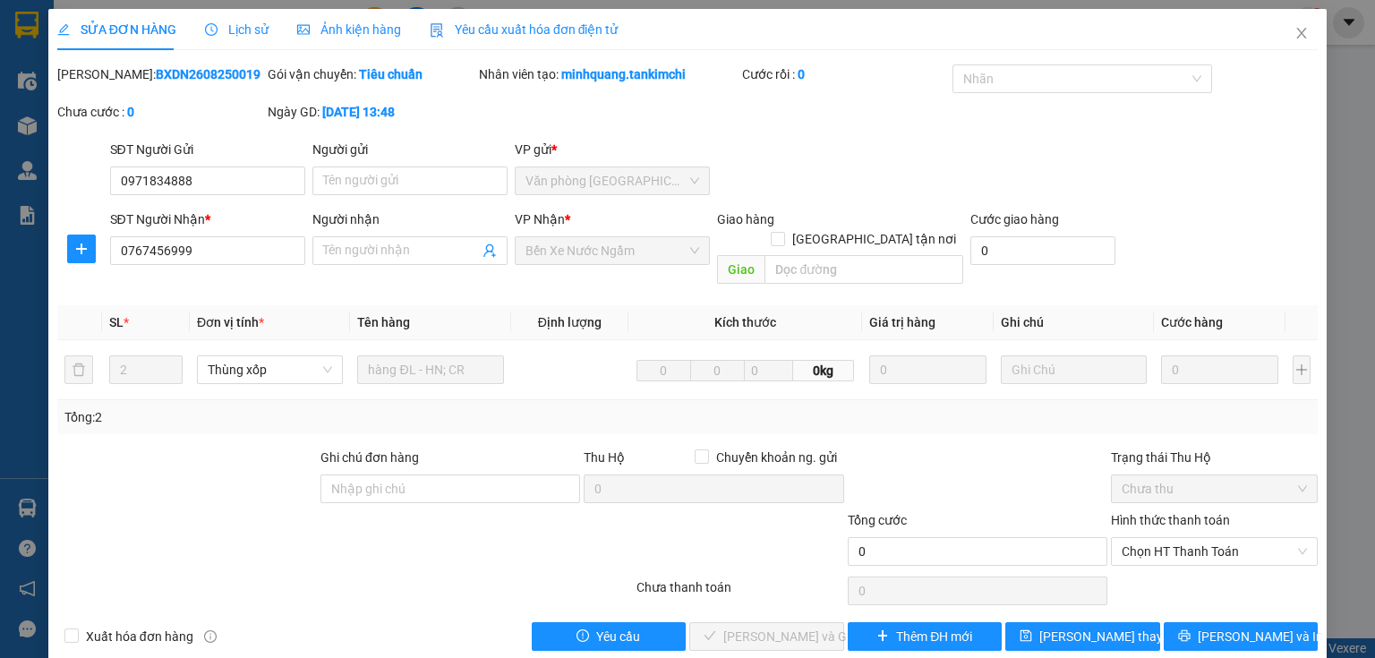
click at [239, 31] on span "Lịch sử" at bounding box center [237, 29] width 64 height 14
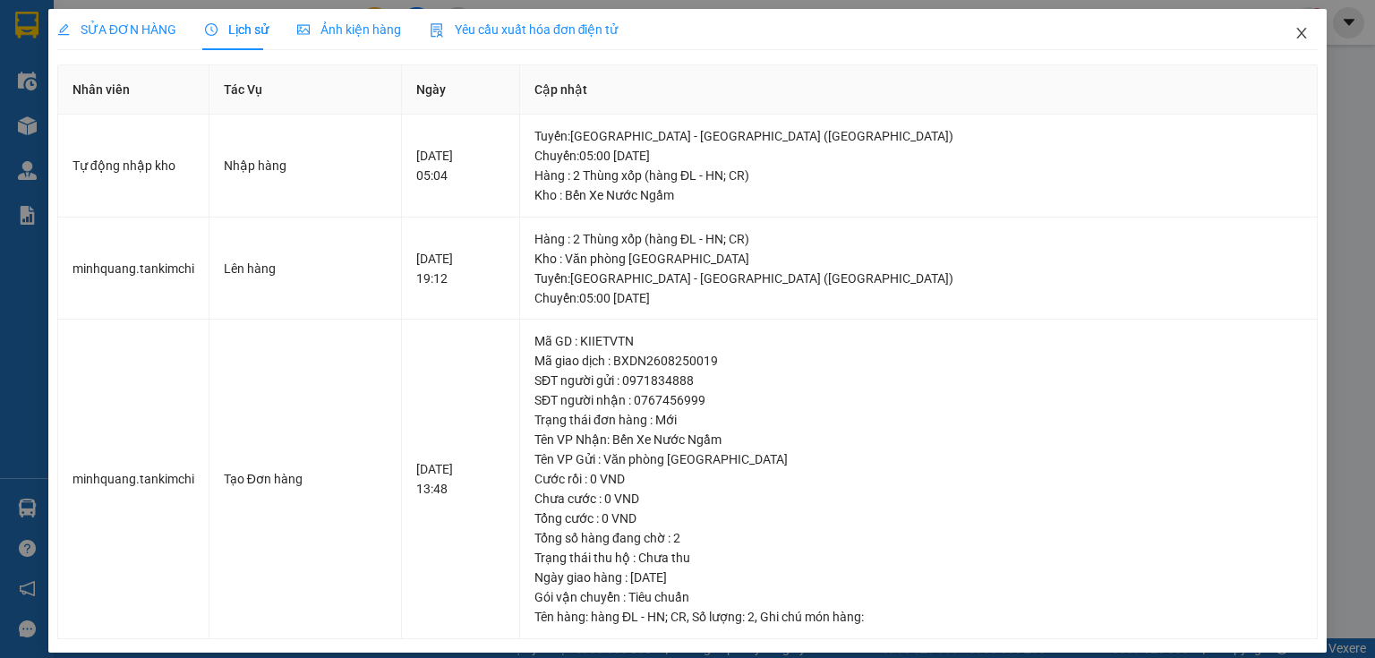
click at [1296, 36] on icon "close" at bounding box center [1302, 33] width 14 height 14
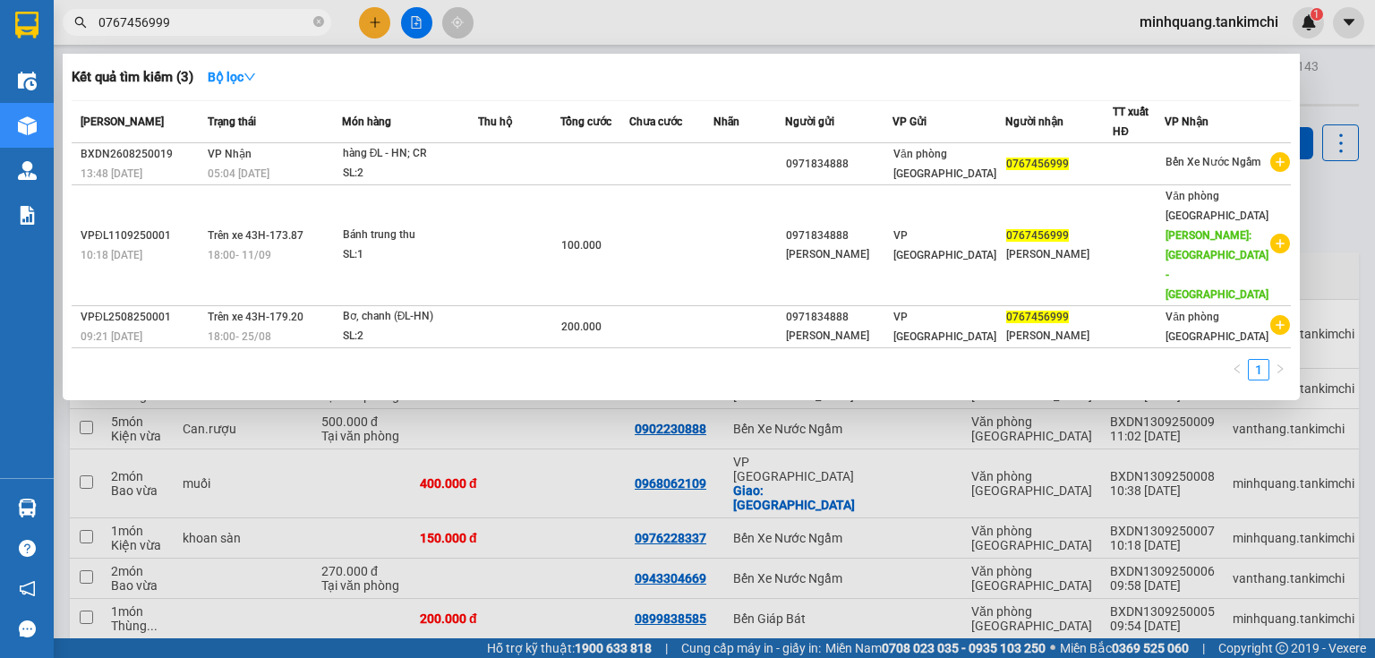
click at [201, 29] on input "0767456999" at bounding box center [203, 23] width 211 height 20
click at [210, 15] on input "0767456999" at bounding box center [203, 23] width 211 height 20
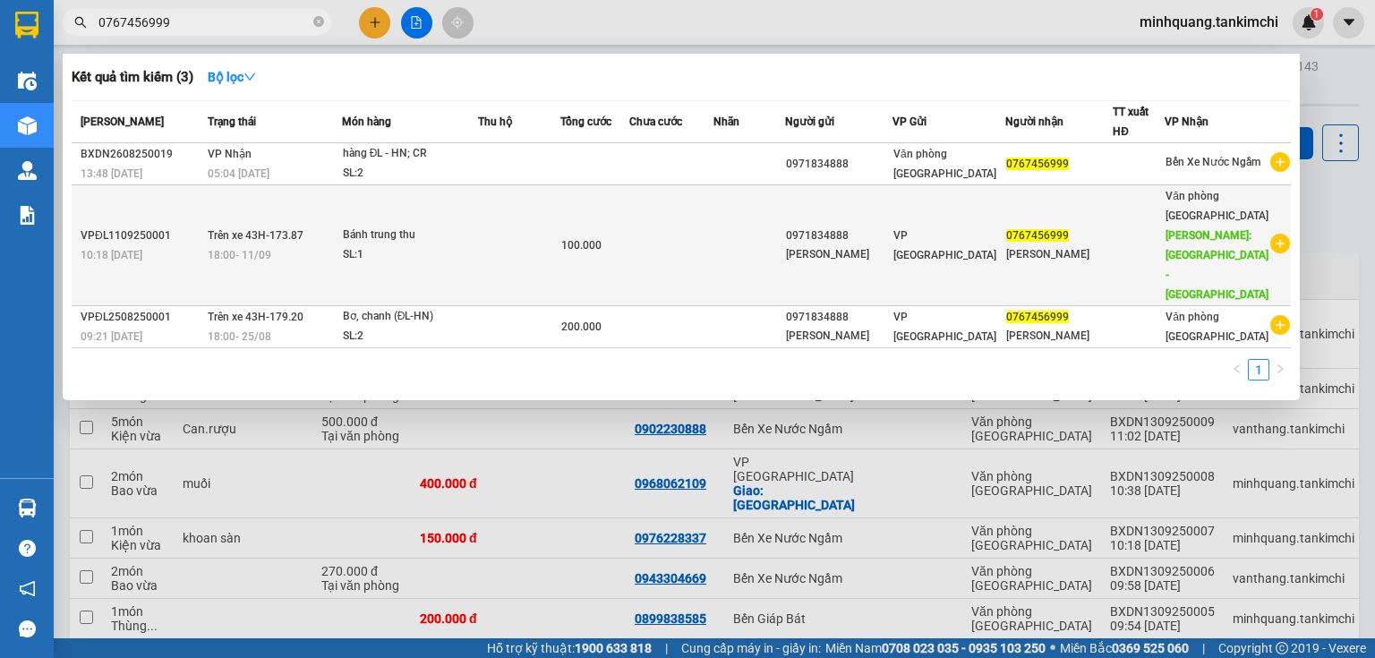
click at [464, 245] on div "SL: 1" at bounding box center [410, 255] width 134 height 20
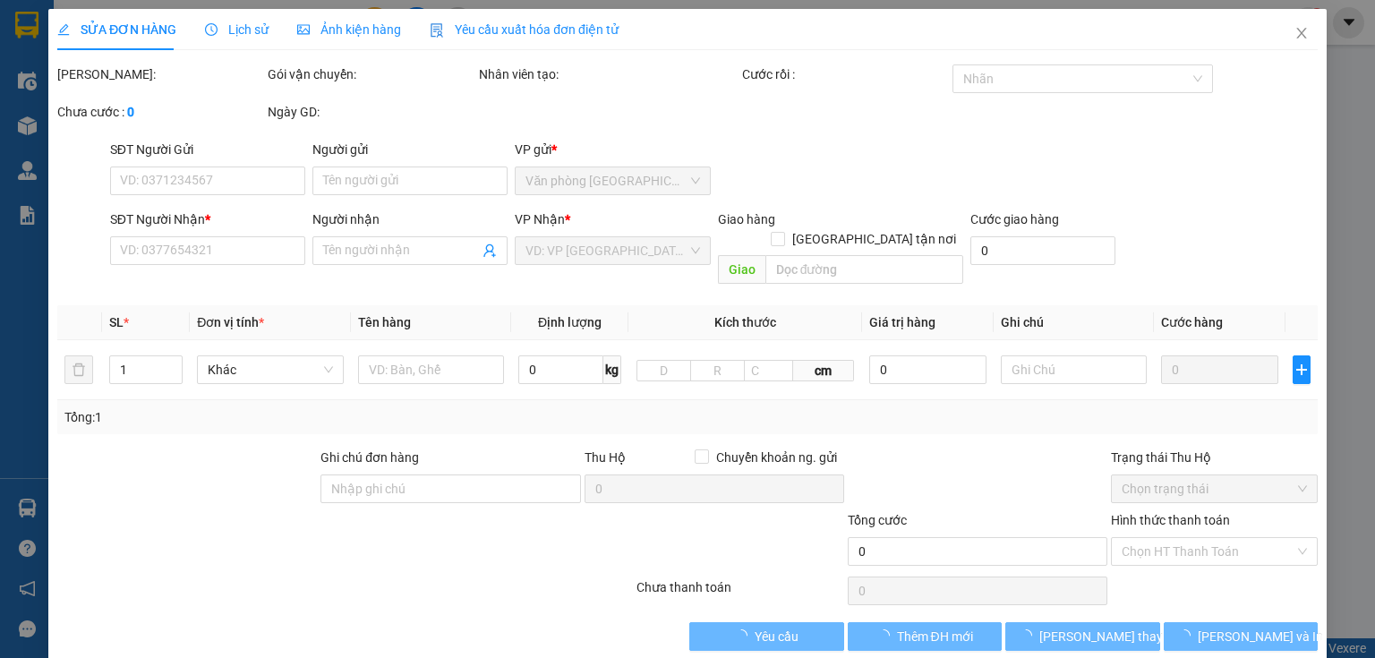
type input "0971834888"
type input "[PERSON_NAME]"
type input "0767456999"
type input "[PERSON_NAME]"
type input "[GEOGRAPHIC_DATA] - [GEOGRAPHIC_DATA]"
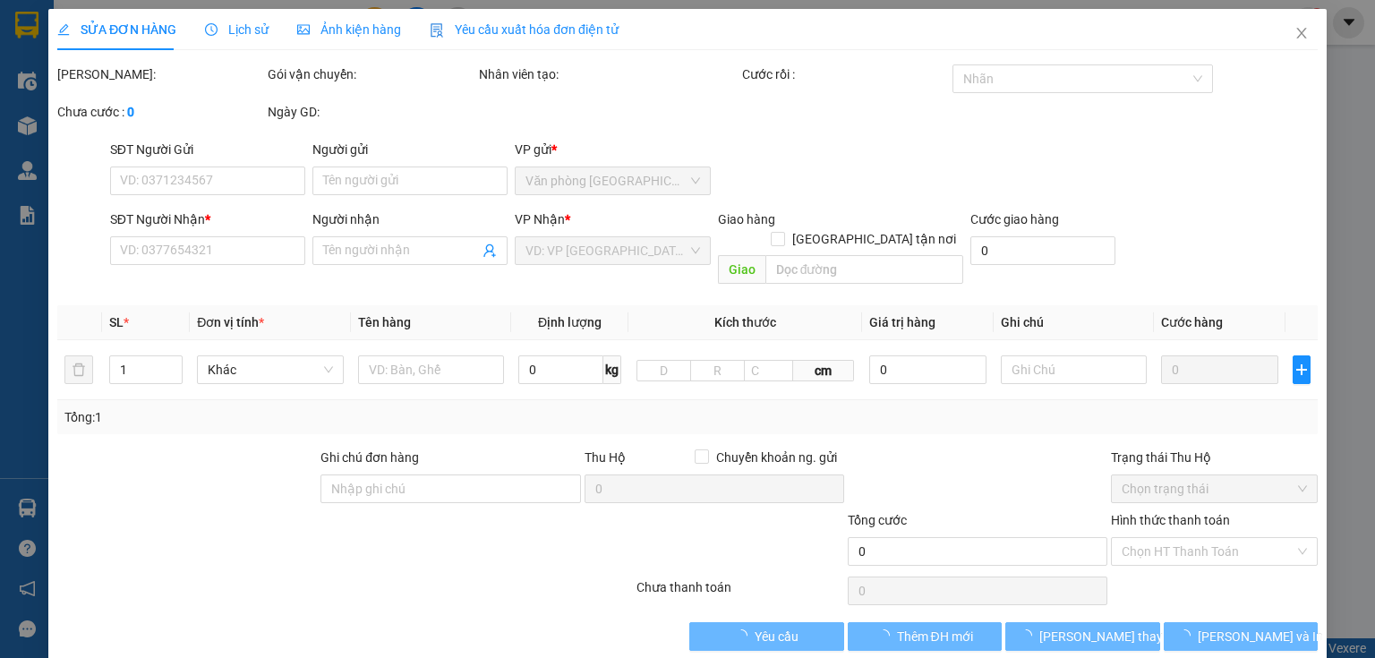
type input "100.000"
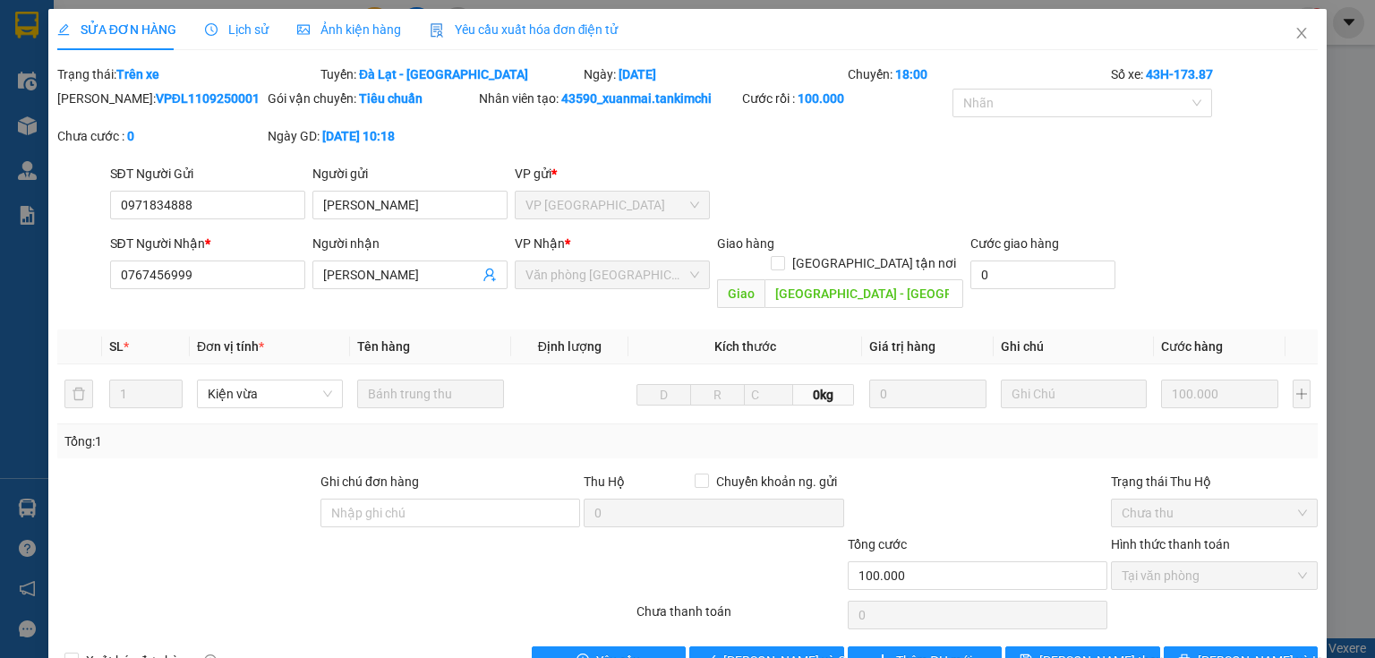
click at [235, 17] on div "Lịch sử" at bounding box center [237, 29] width 64 height 41
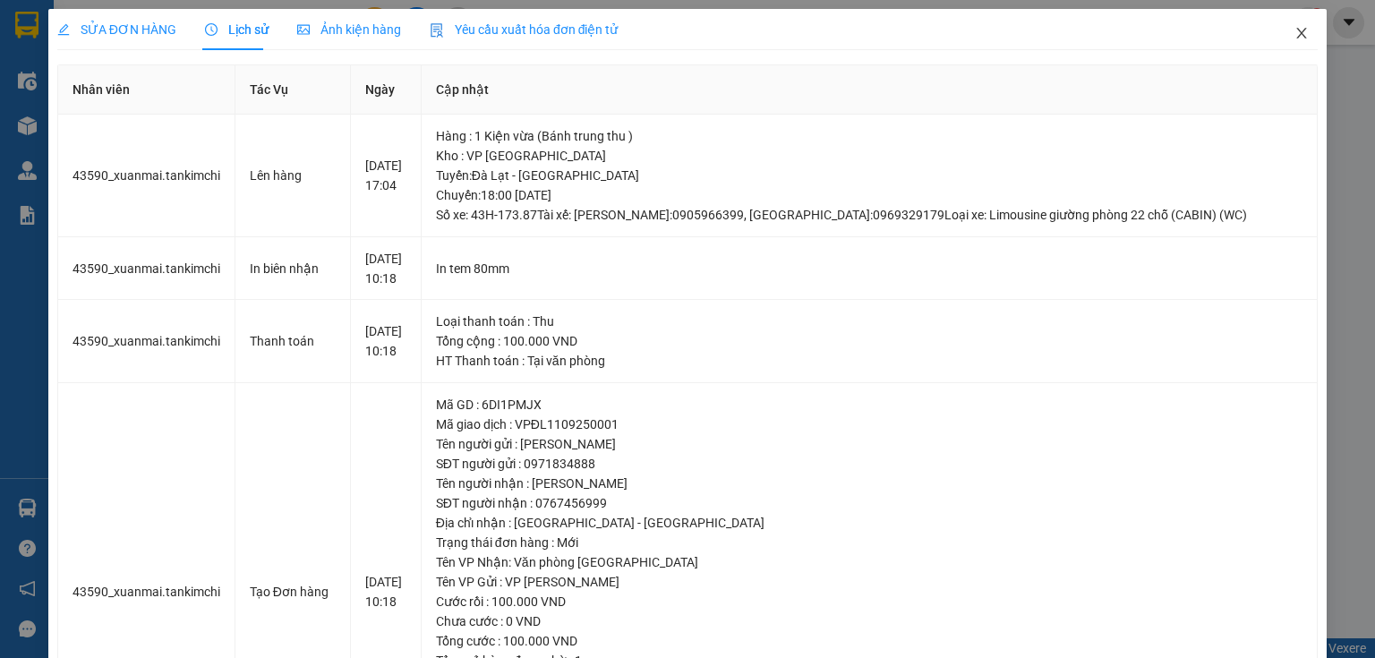
click at [1297, 31] on icon "close" at bounding box center [1302, 33] width 10 height 11
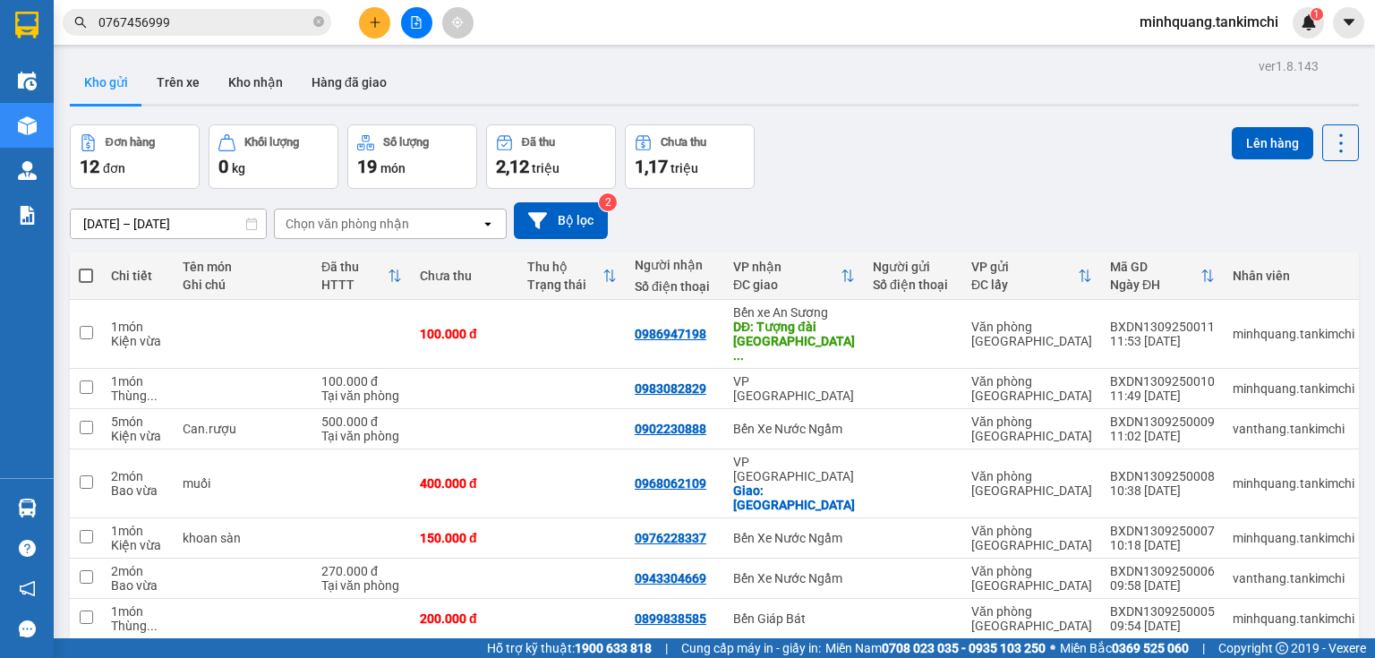
click at [250, 17] on input "0767456999" at bounding box center [203, 23] width 211 height 20
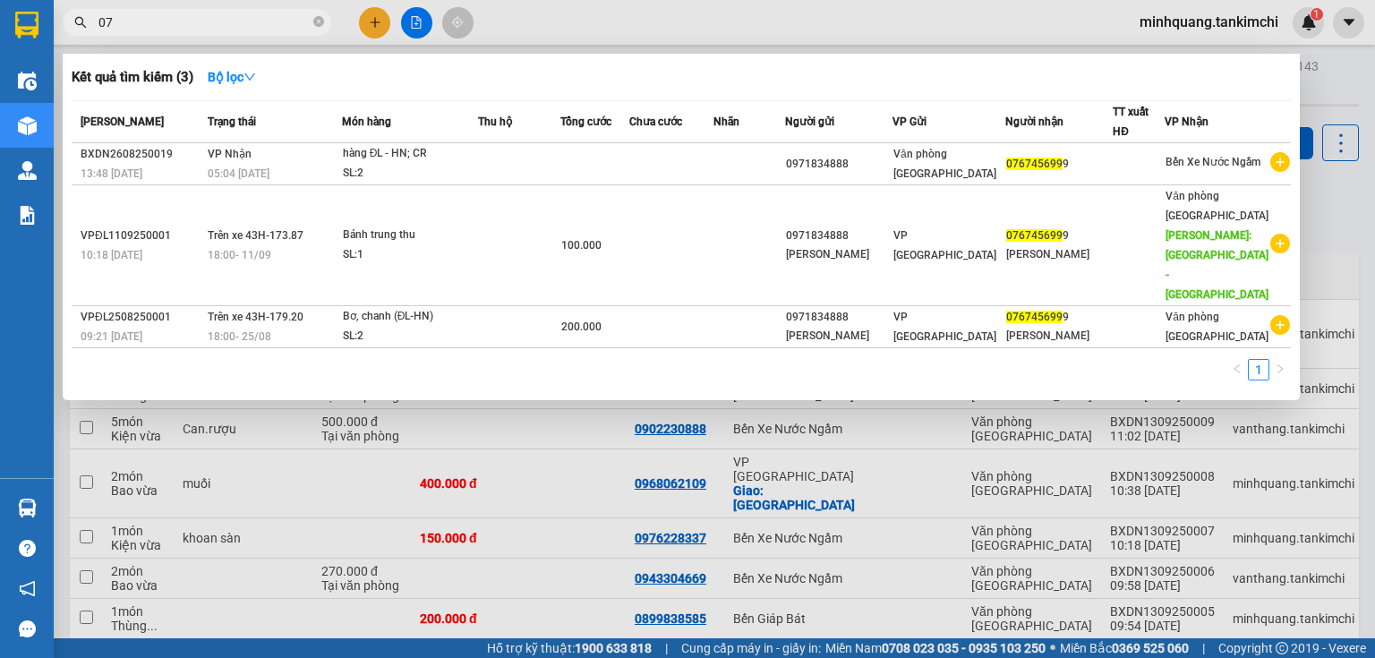
type input "0"
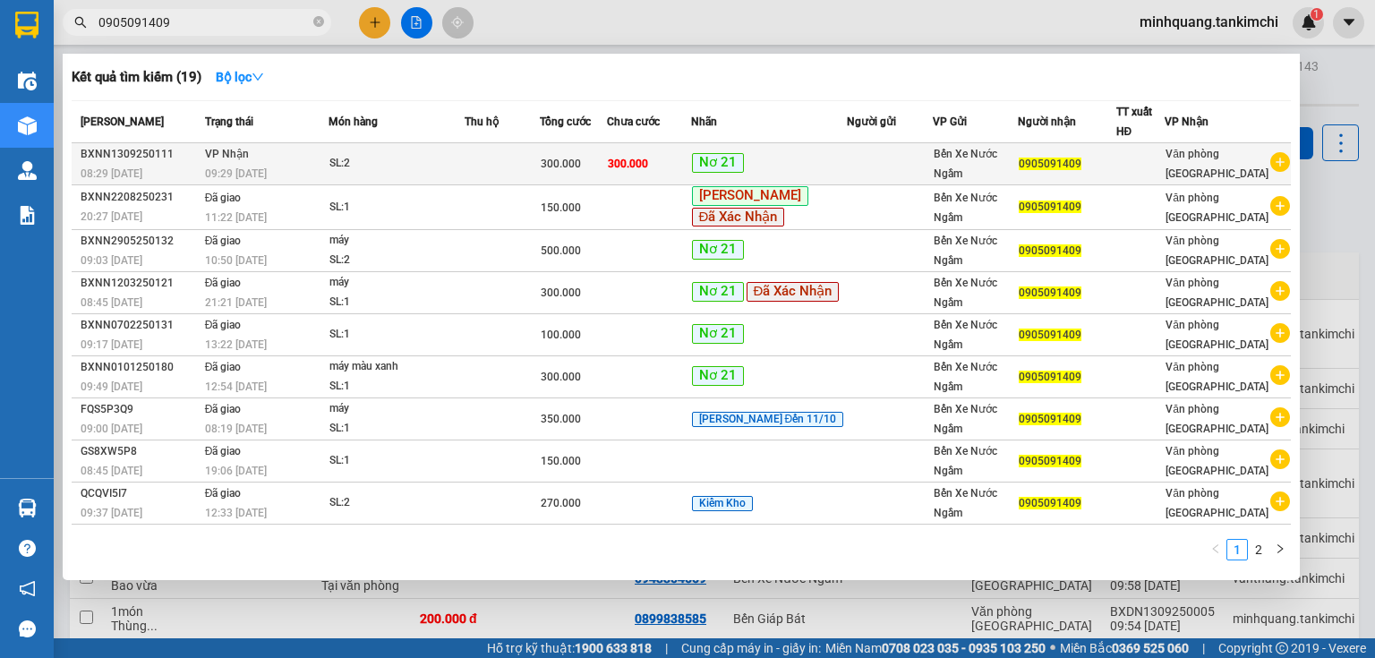
type input "0905091409"
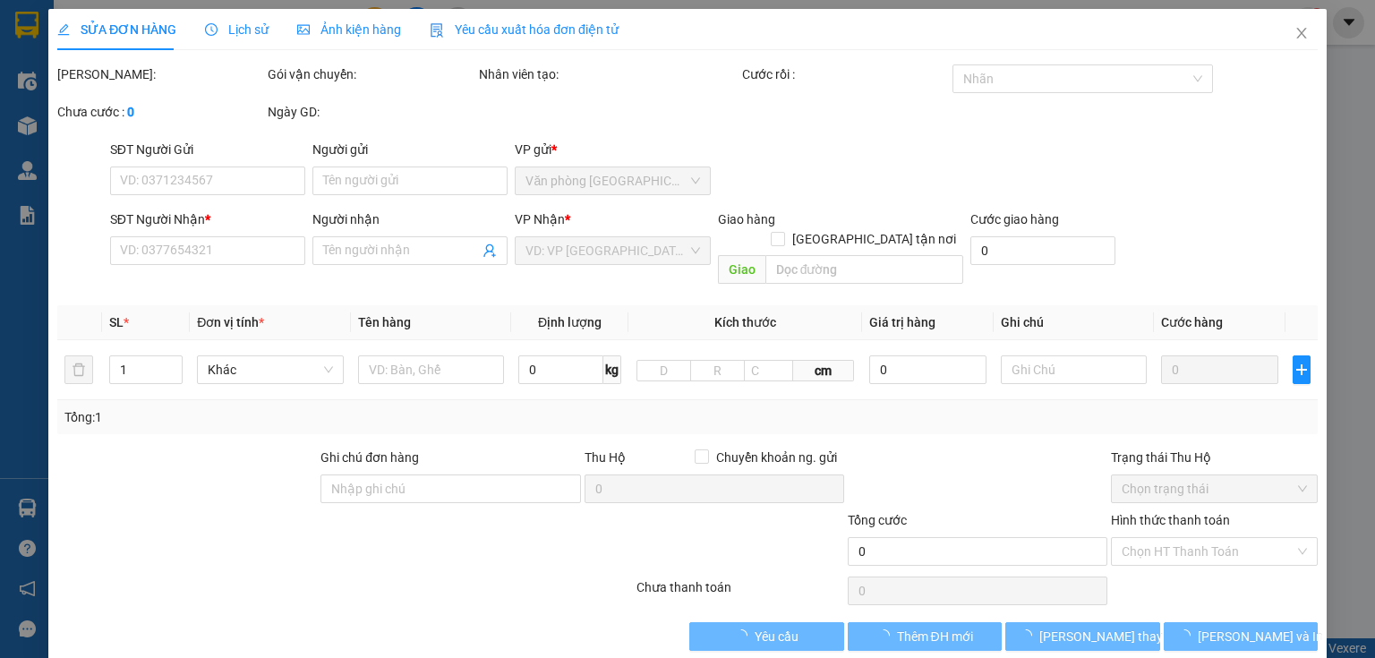
click at [244, 26] on span "Lịch sử" at bounding box center [237, 29] width 64 height 14
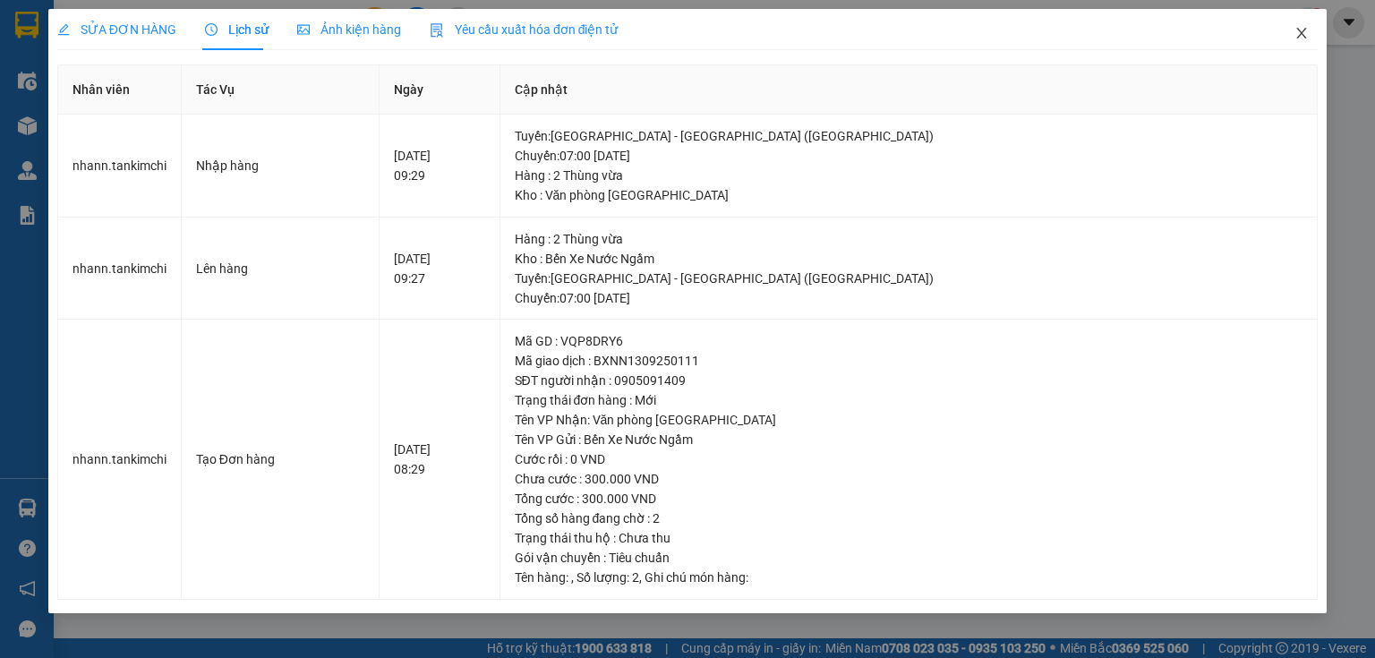
click at [1301, 32] on icon "close" at bounding box center [1302, 33] width 10 height 11
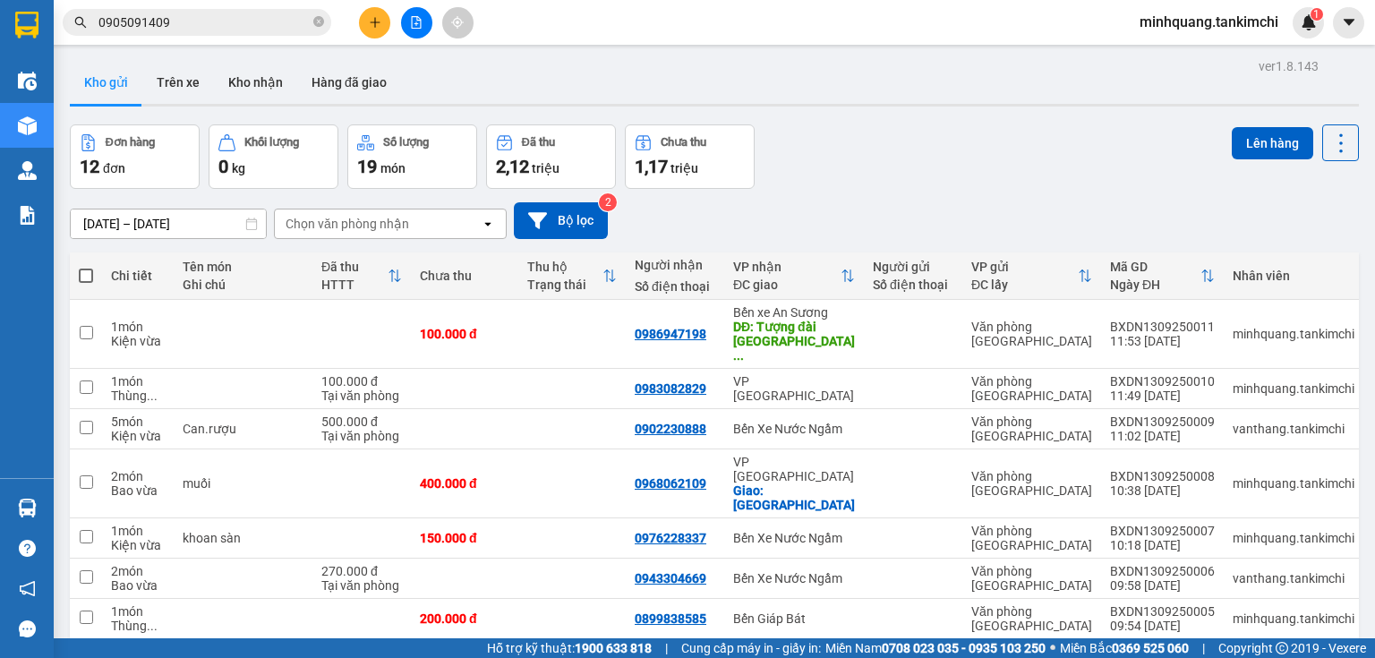
click at [324, 18] on span "0905091409" at bounding box center [197, 22] width 269 height 27
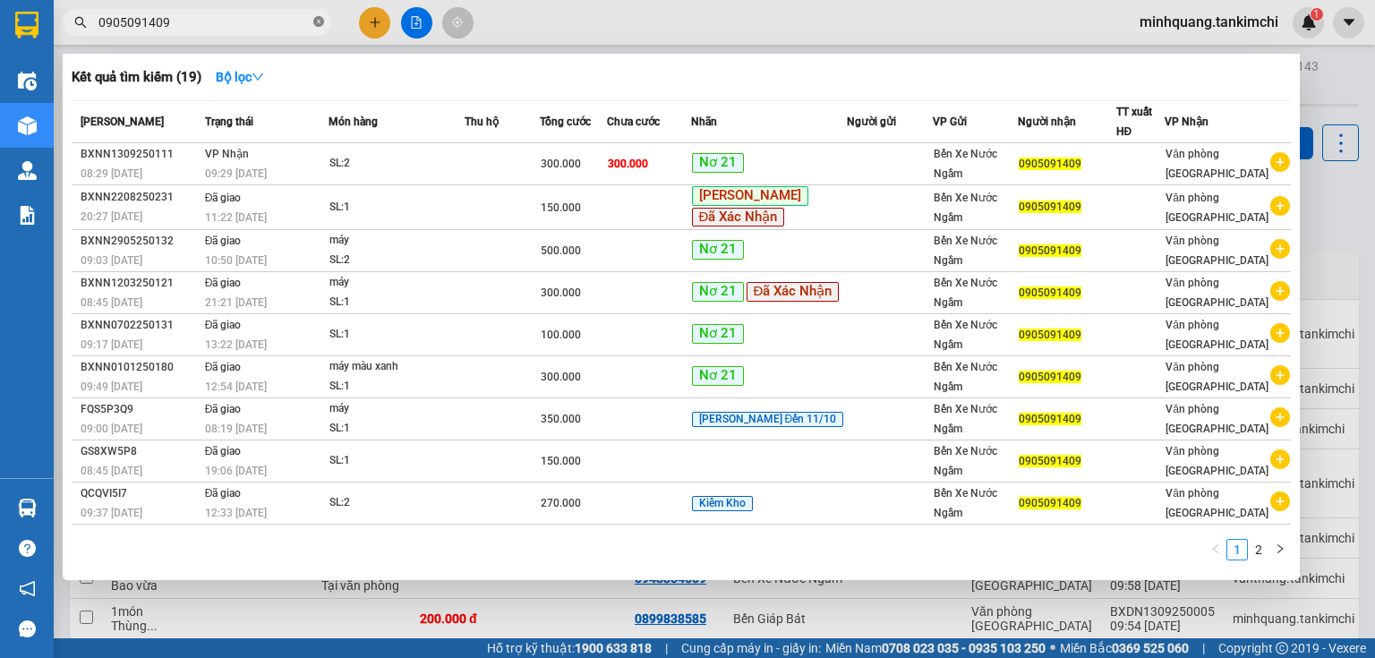
click at [322, 18] on icon "close-circle" at bounding box center [318, 21] width 11 height 11
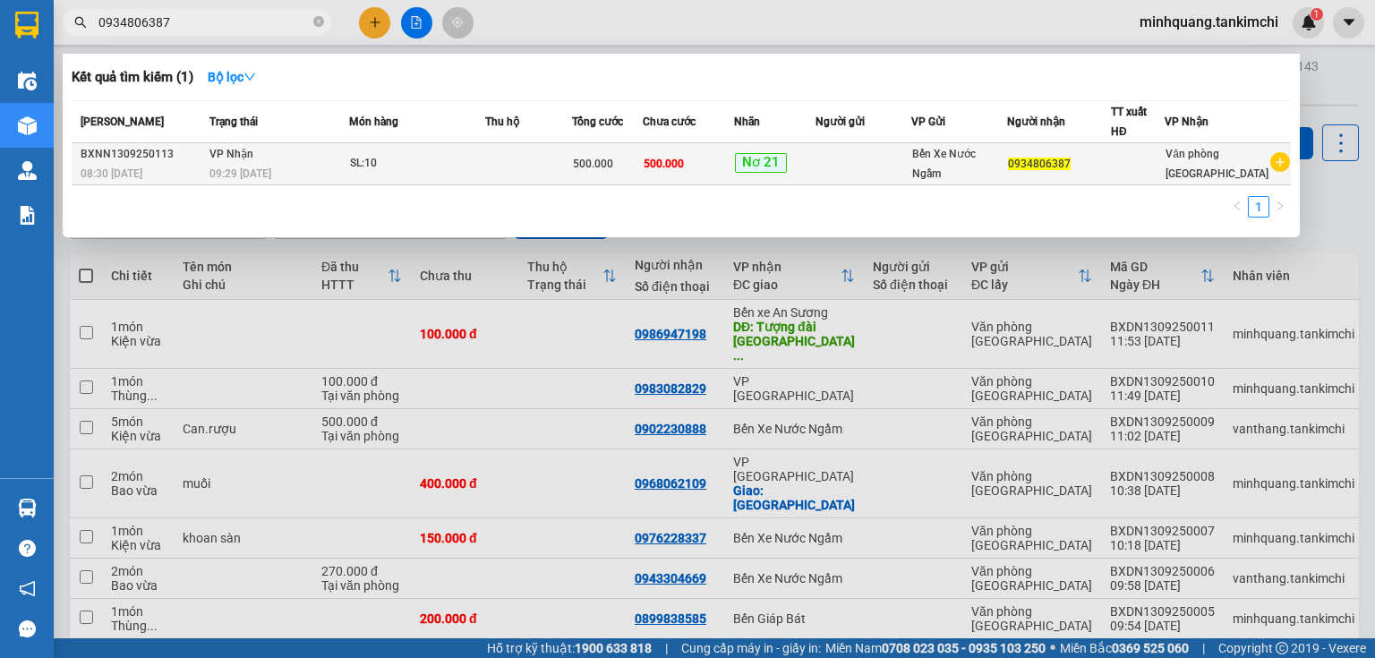
type input "0934806387"
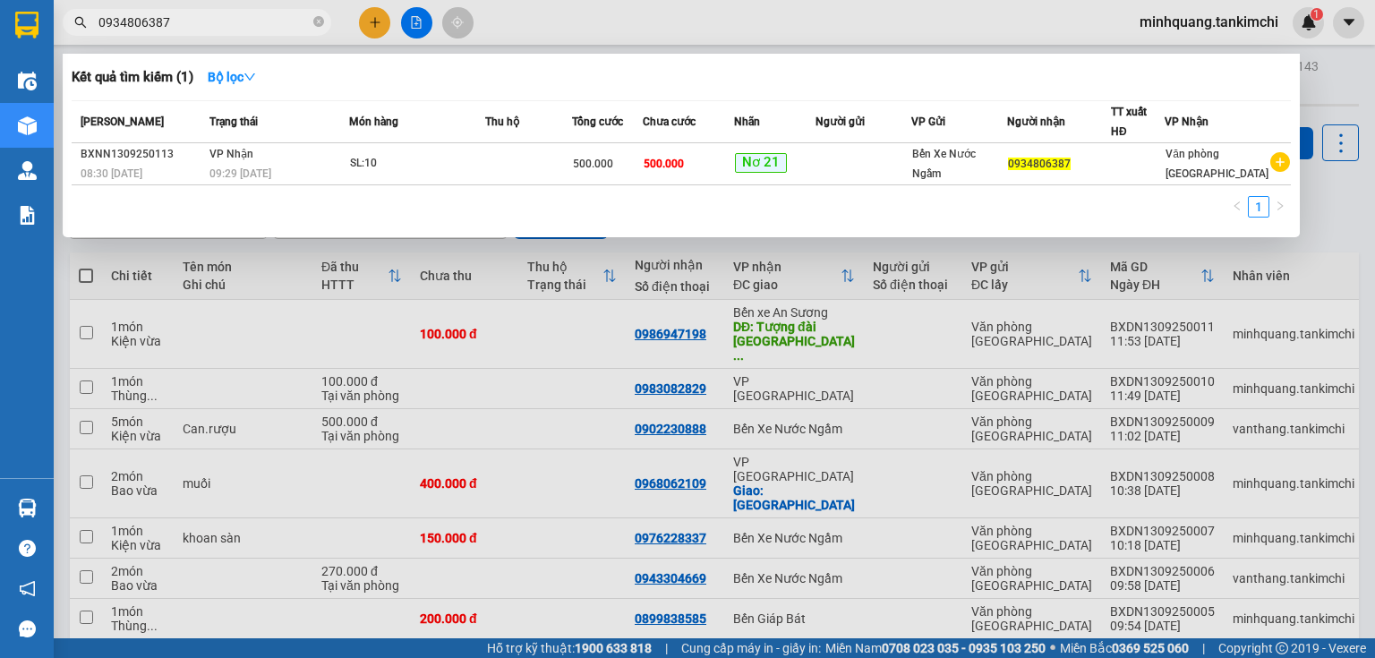
click at [286, 164] on div "09:29 [DATE]" at bounding box center [279, 174] width 139 height 20
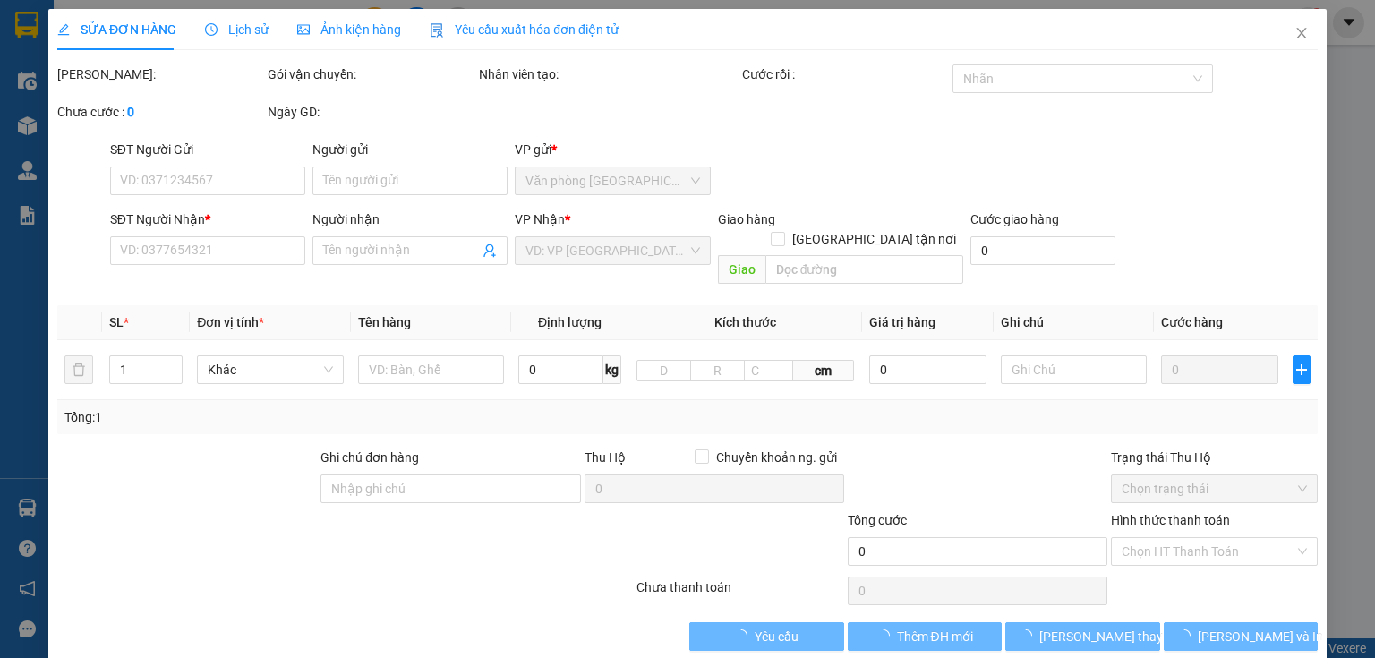
type input "0934806387"
type input "500.000"
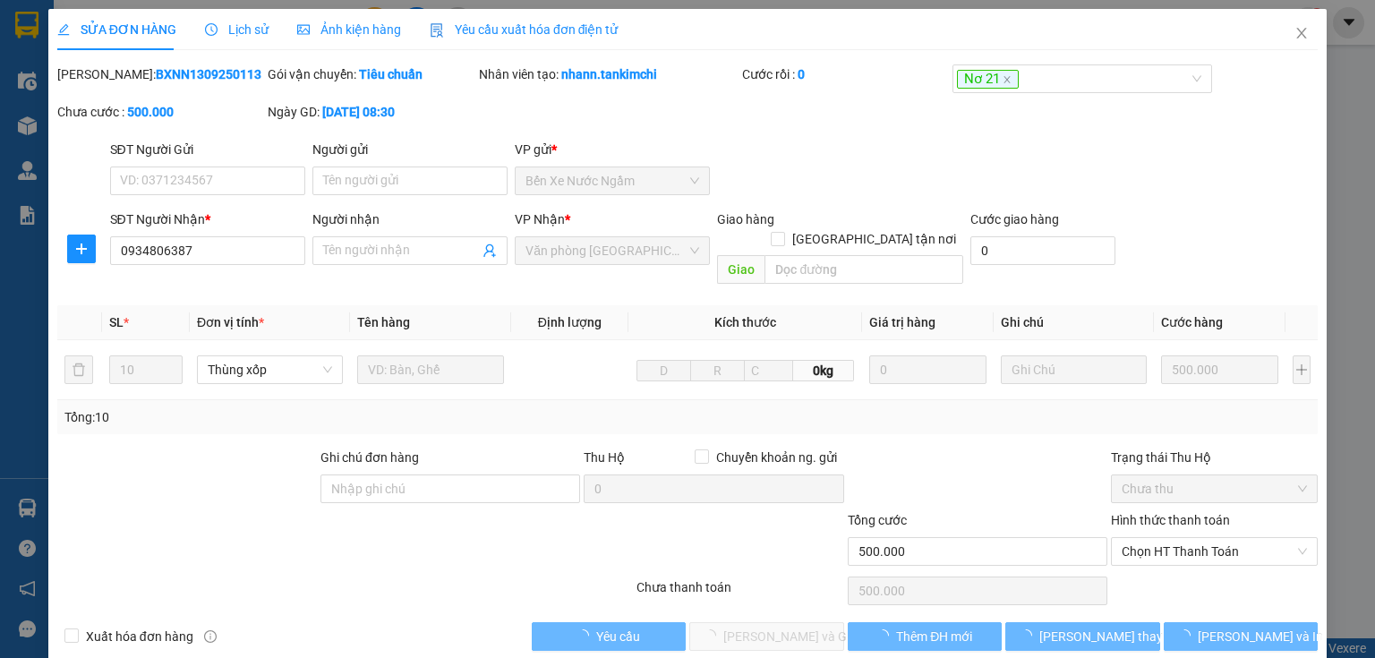
click at [278, 28] on div "SỬA ĐƠN HÀNG Lịch sử Ảnh kiện hàng Yêu cầu xuất hóa đơn điện tử" at bounding box center [337, 29] width 561 height 41
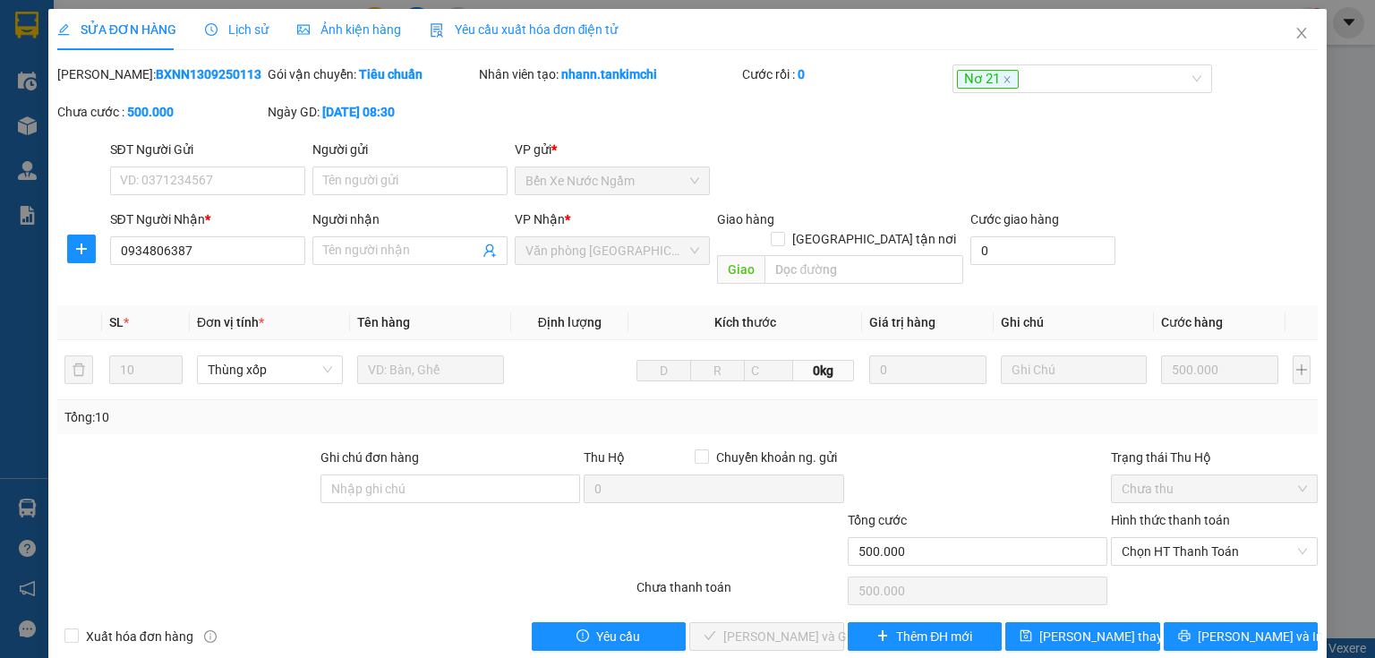
click at [254, 27] on span "Lịch sử" at bounding box center [237, 29] width 64 height 14
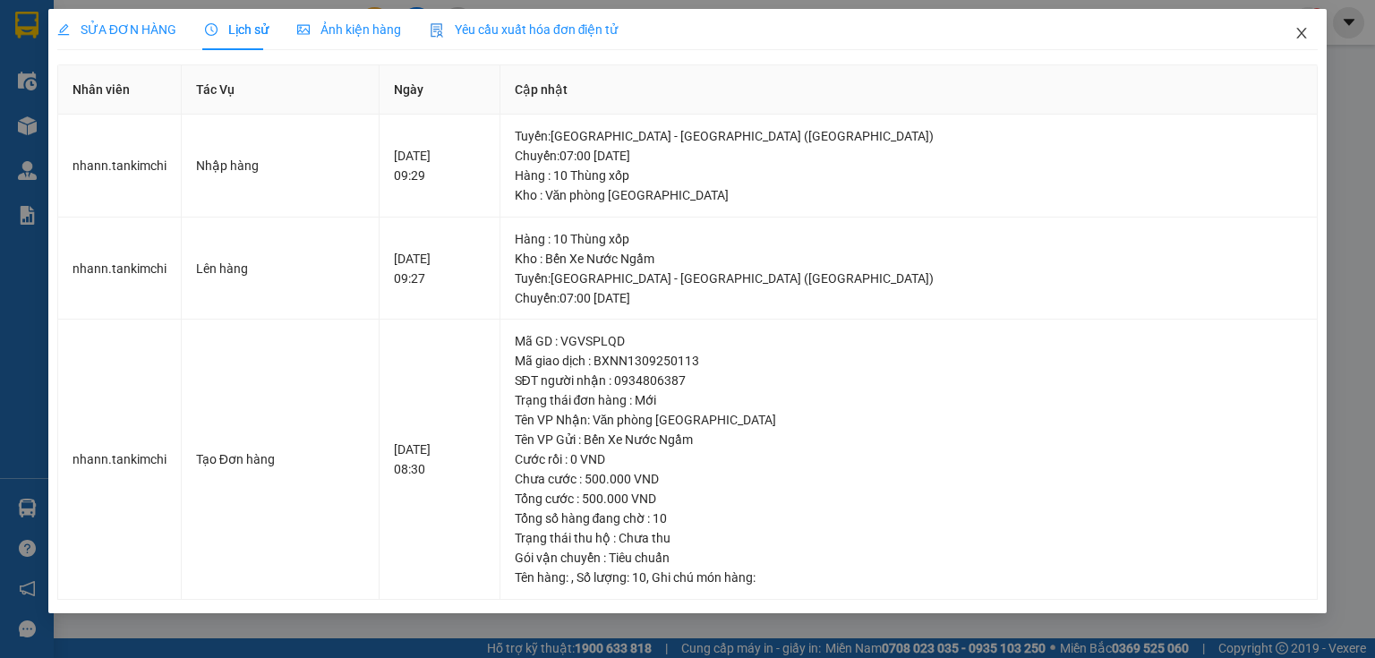
click at [1301, 33] on icon "close" at bounding box center [1302, 33] width 10 height 11
